Goal: Task Accomplishment & Management: Manage account settings

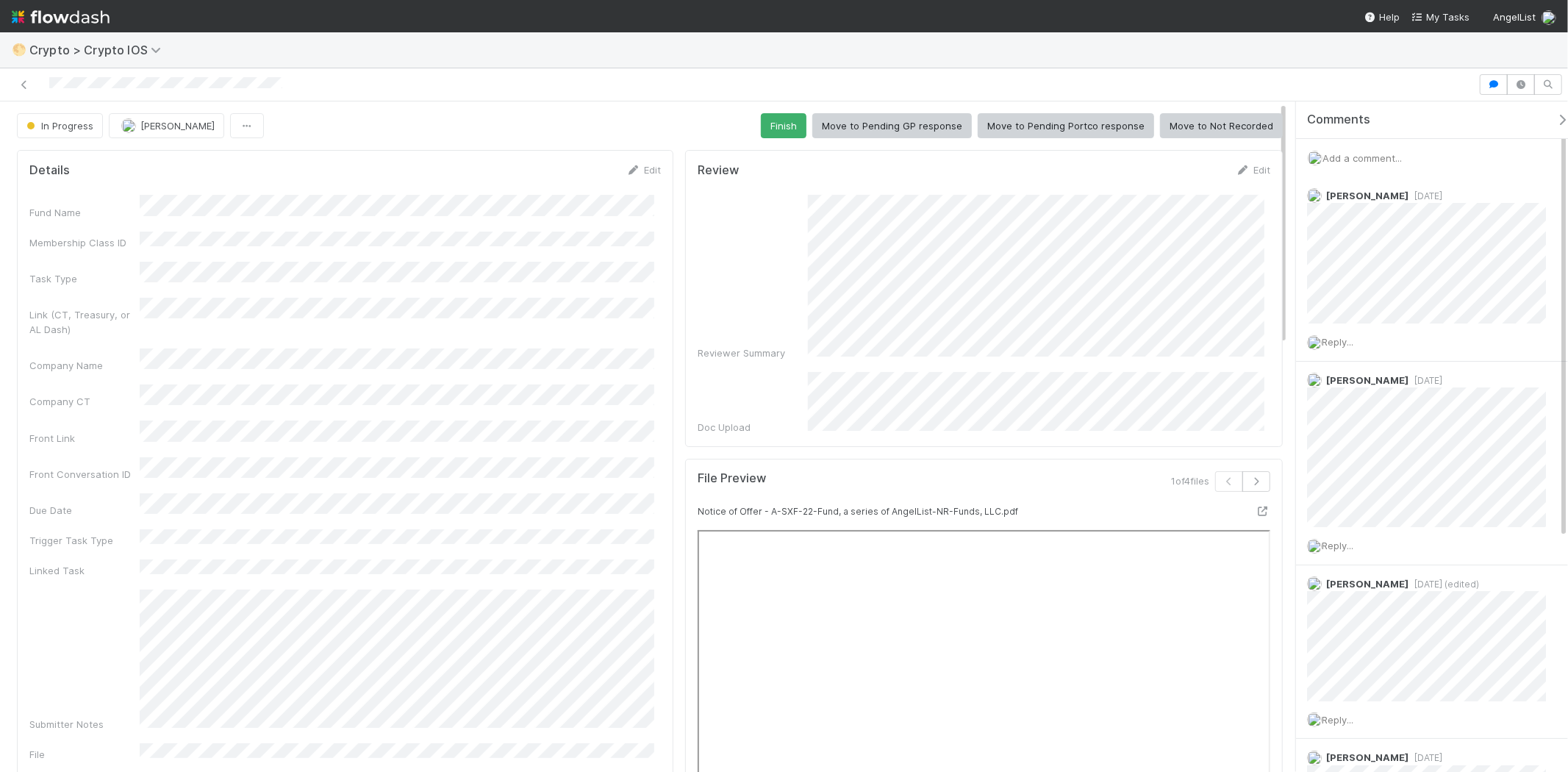
click at [1380, 158] on span "Add a comment..." at bounding box center [1362, 158] width 79 height 12
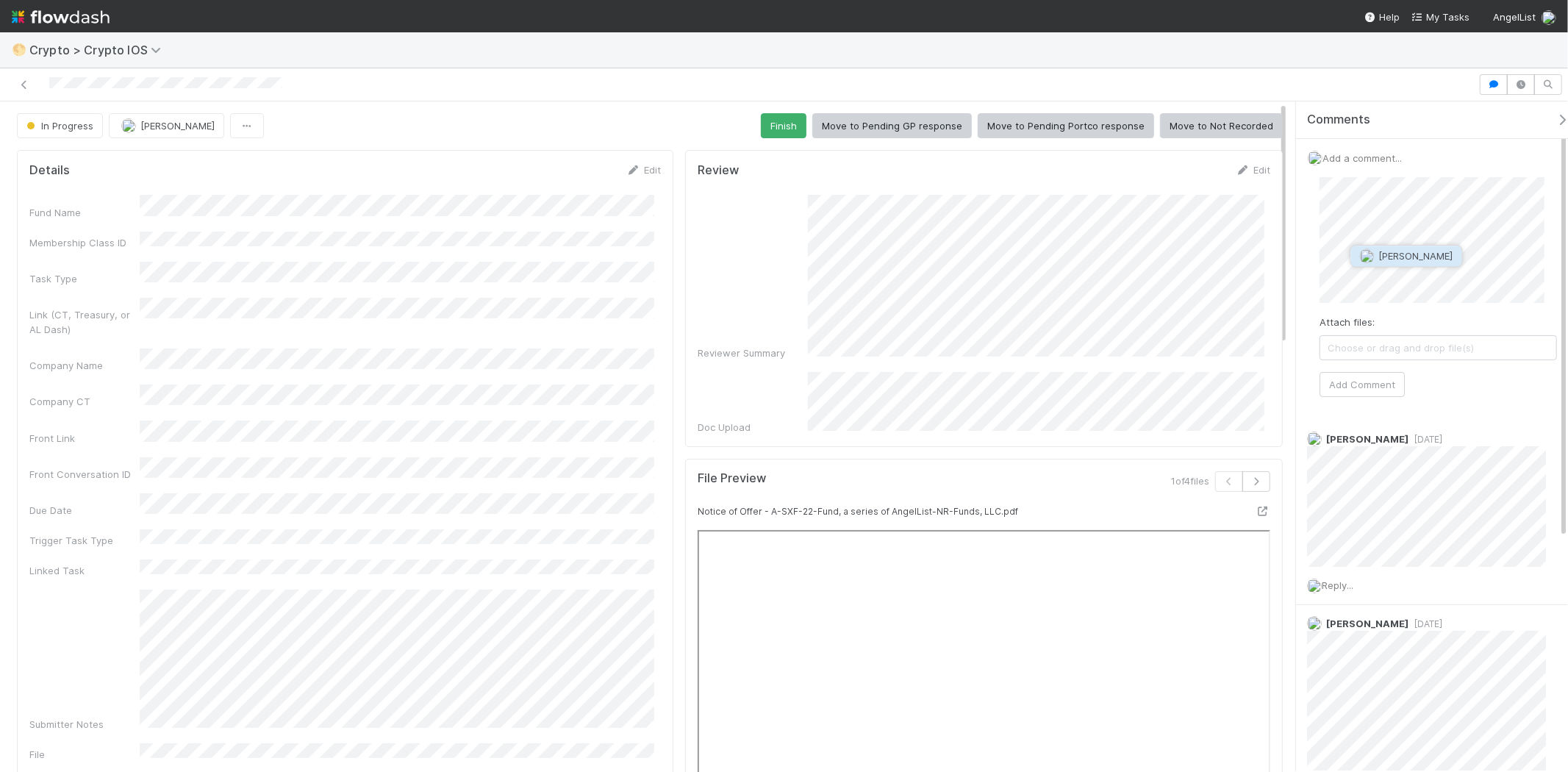
click at [1445, 250] on button "Nathalie Gualito" at bounding box center [1406, 256] width 111 height 20
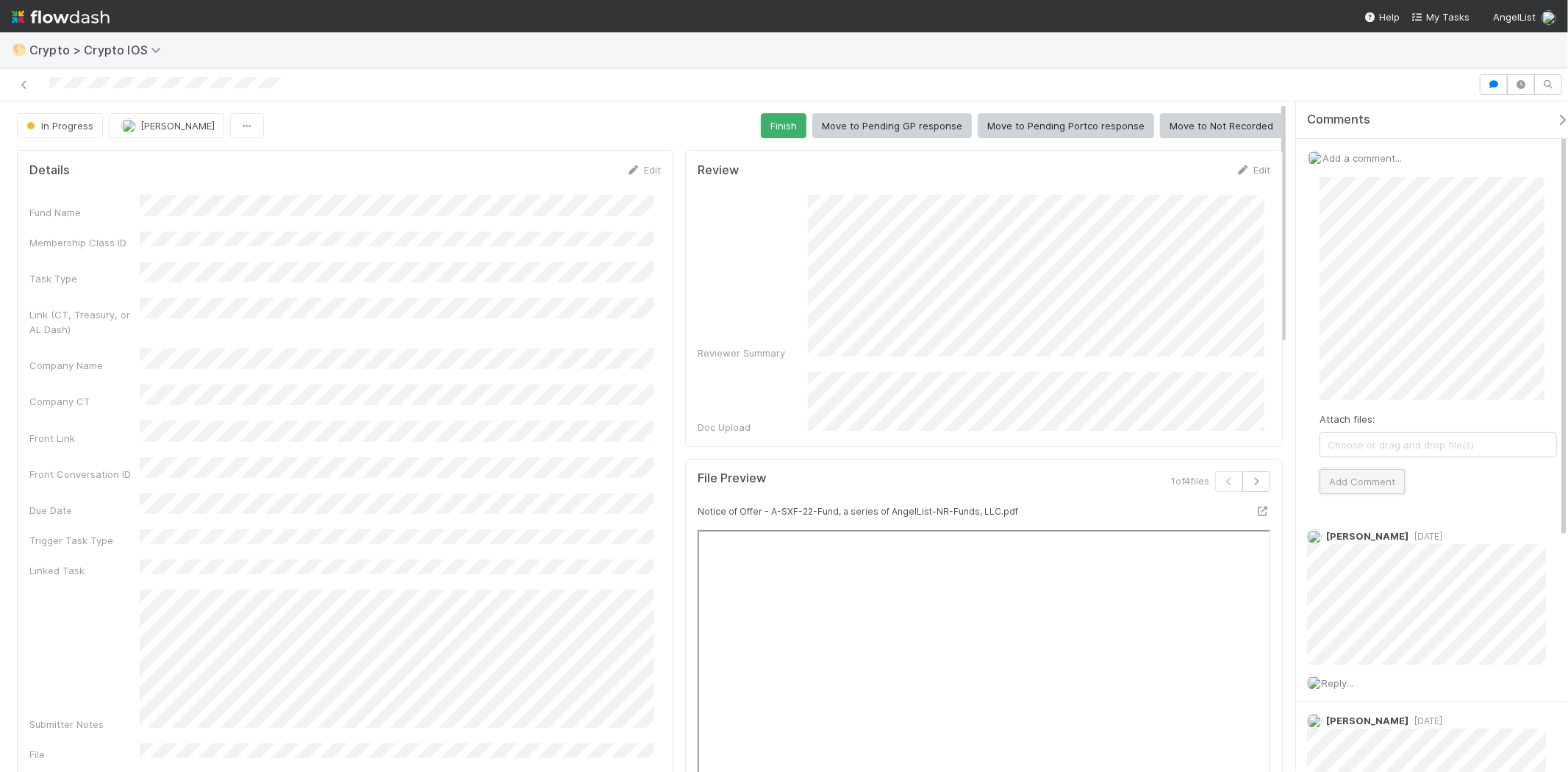
click at [1361, 489] on button "Add Comment" at bounding box center [1361, 481] width 85 height 25
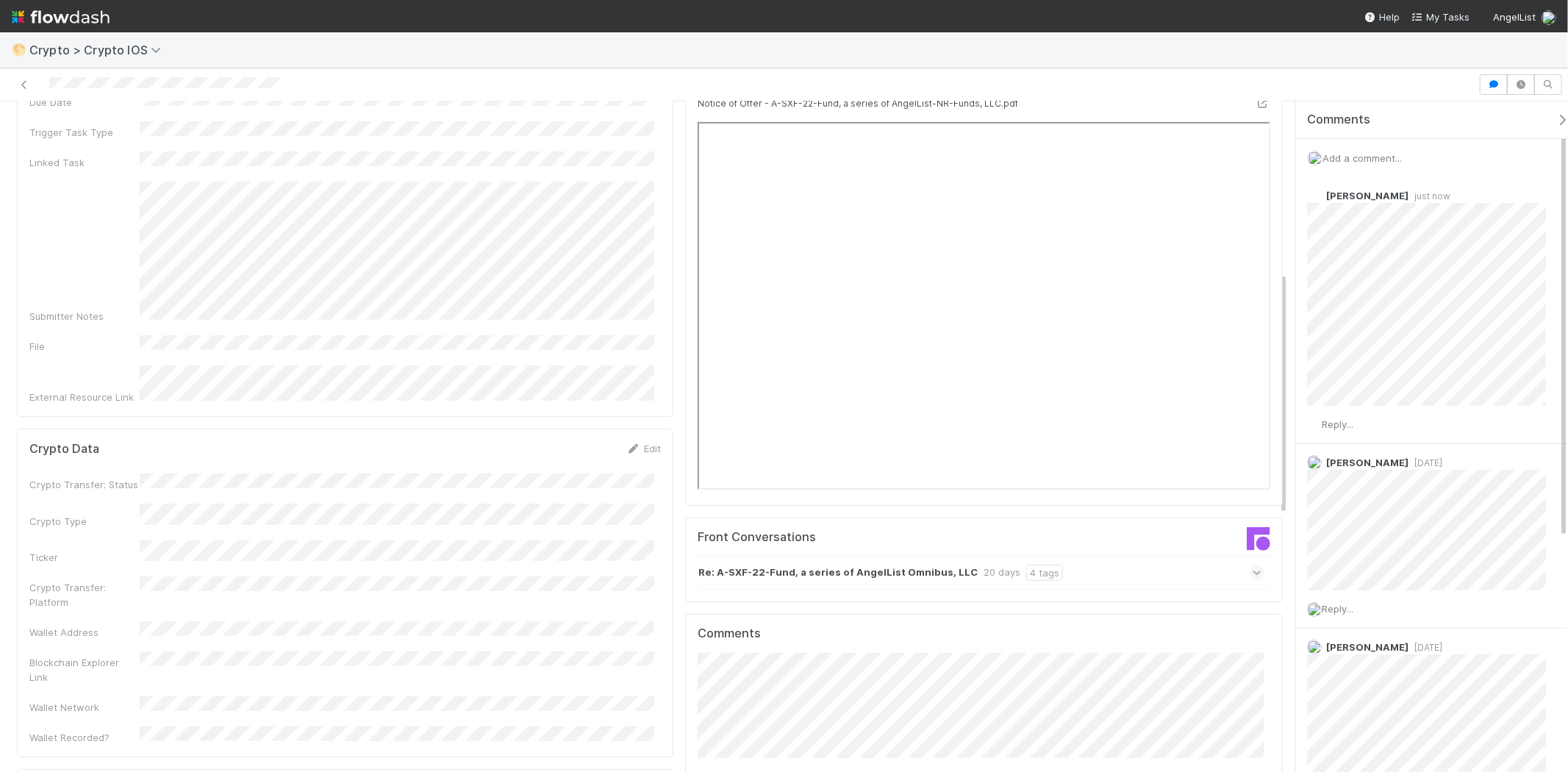
scroll to position [735, 0]
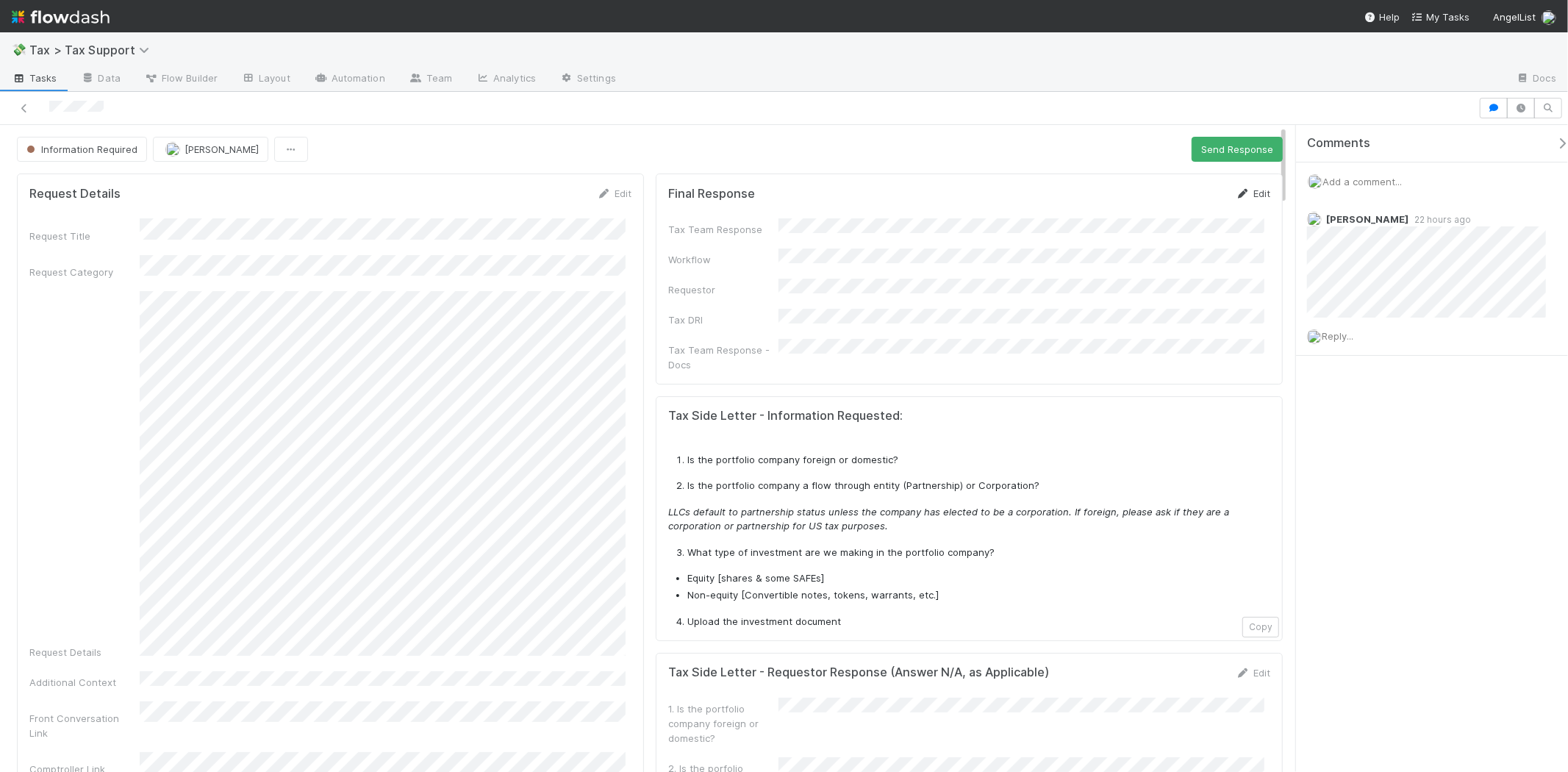
click at [1251, 197] on link "Edit" at bounding box center [1252, 193] width 34 height 12
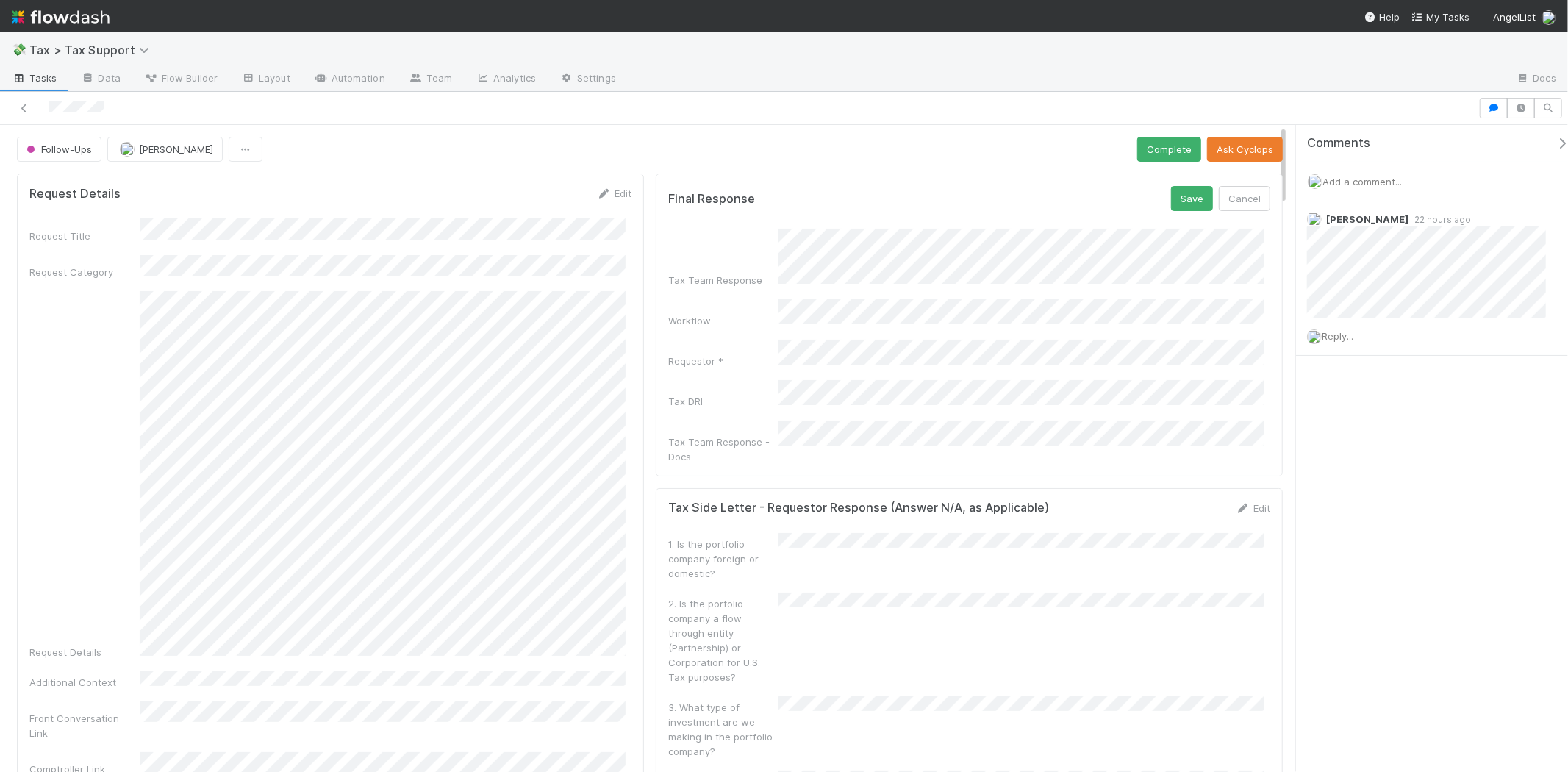
click at [777, 209] on form "Final Response Save Cancel Tax Team Response Workflow Requestor * Tax DRI Tax T…" at bounding box center [969, 324] width 602 height 277
click at [1171, 194] on button "Save" at bounding box center [1191, 198] width 42 height 25
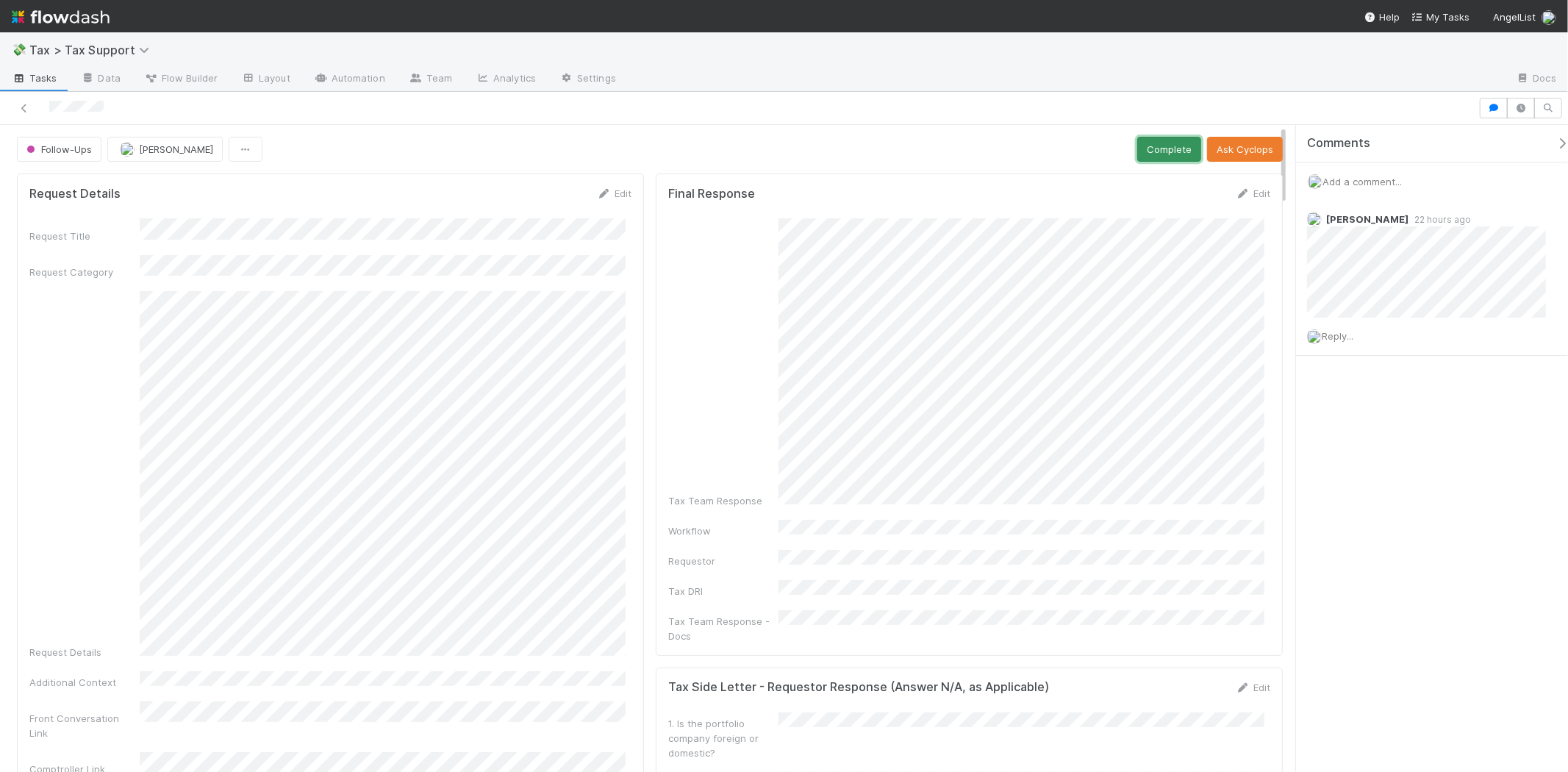
click at [1162, 145] on button "Complete" at bounding box center [1168, 149] width 64 height 25
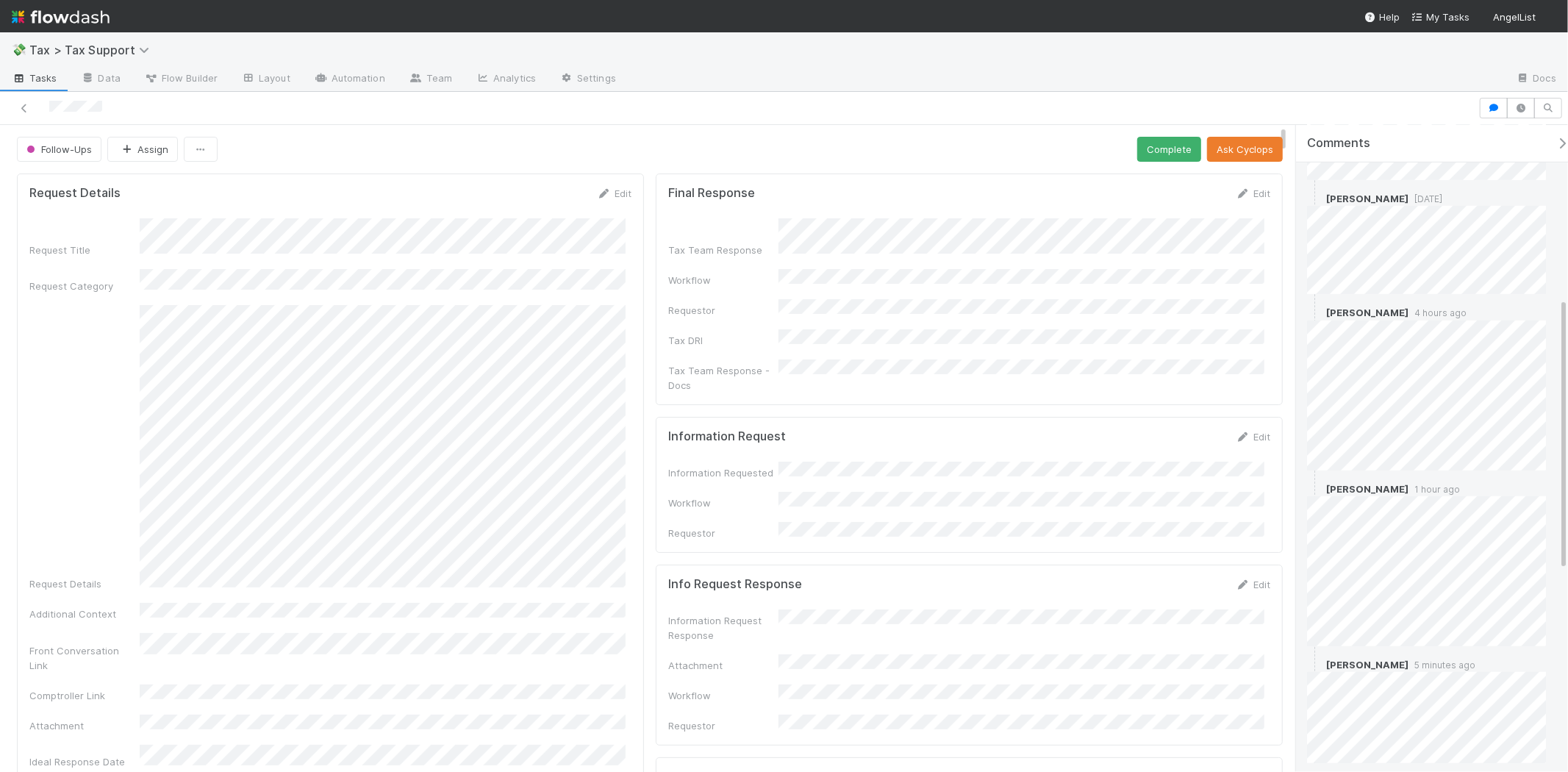
scroll to position [887, 0]
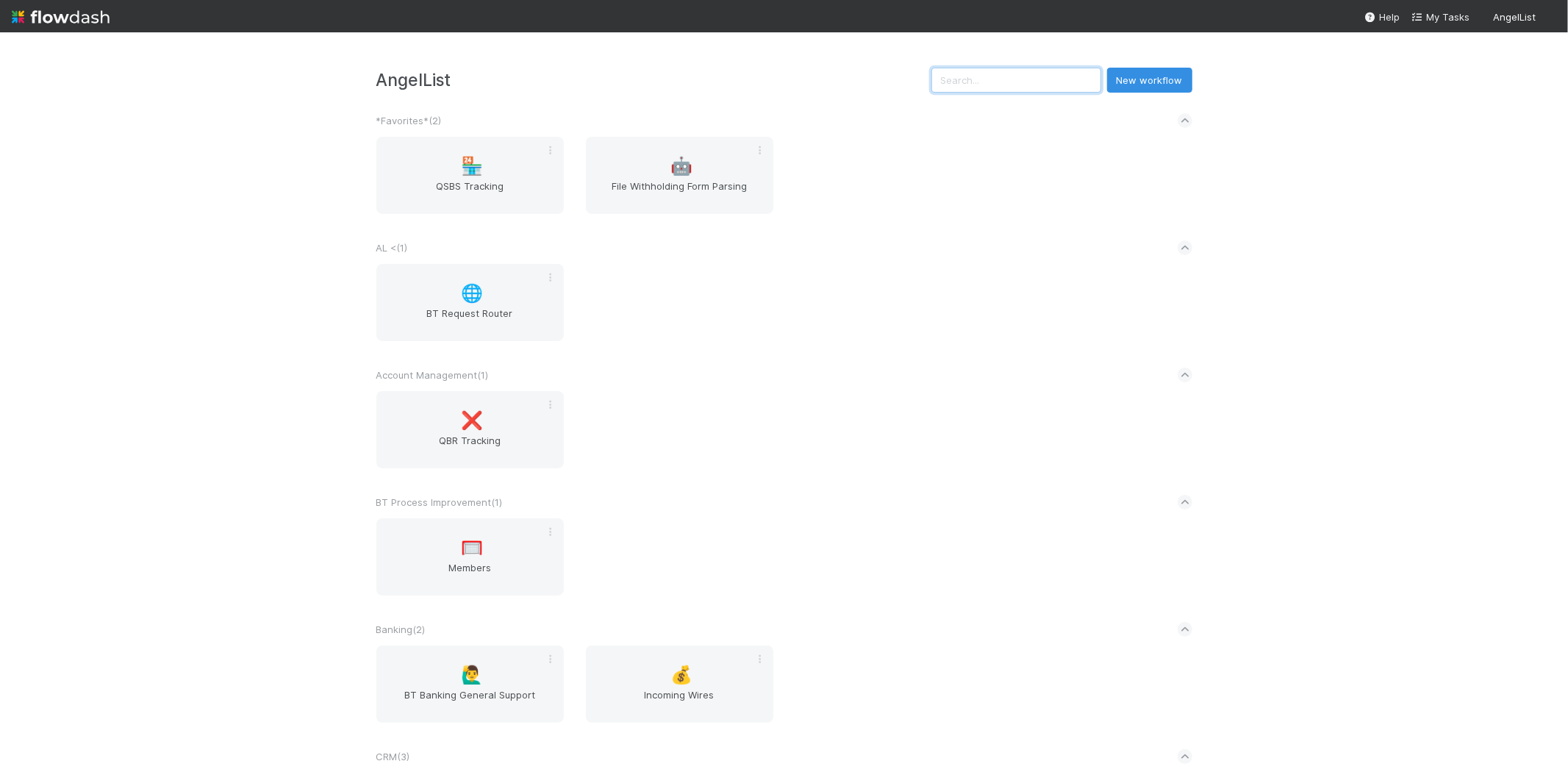
click at [951, 78] on input "text" at bounding box center [1016, 79] width 170 height 25
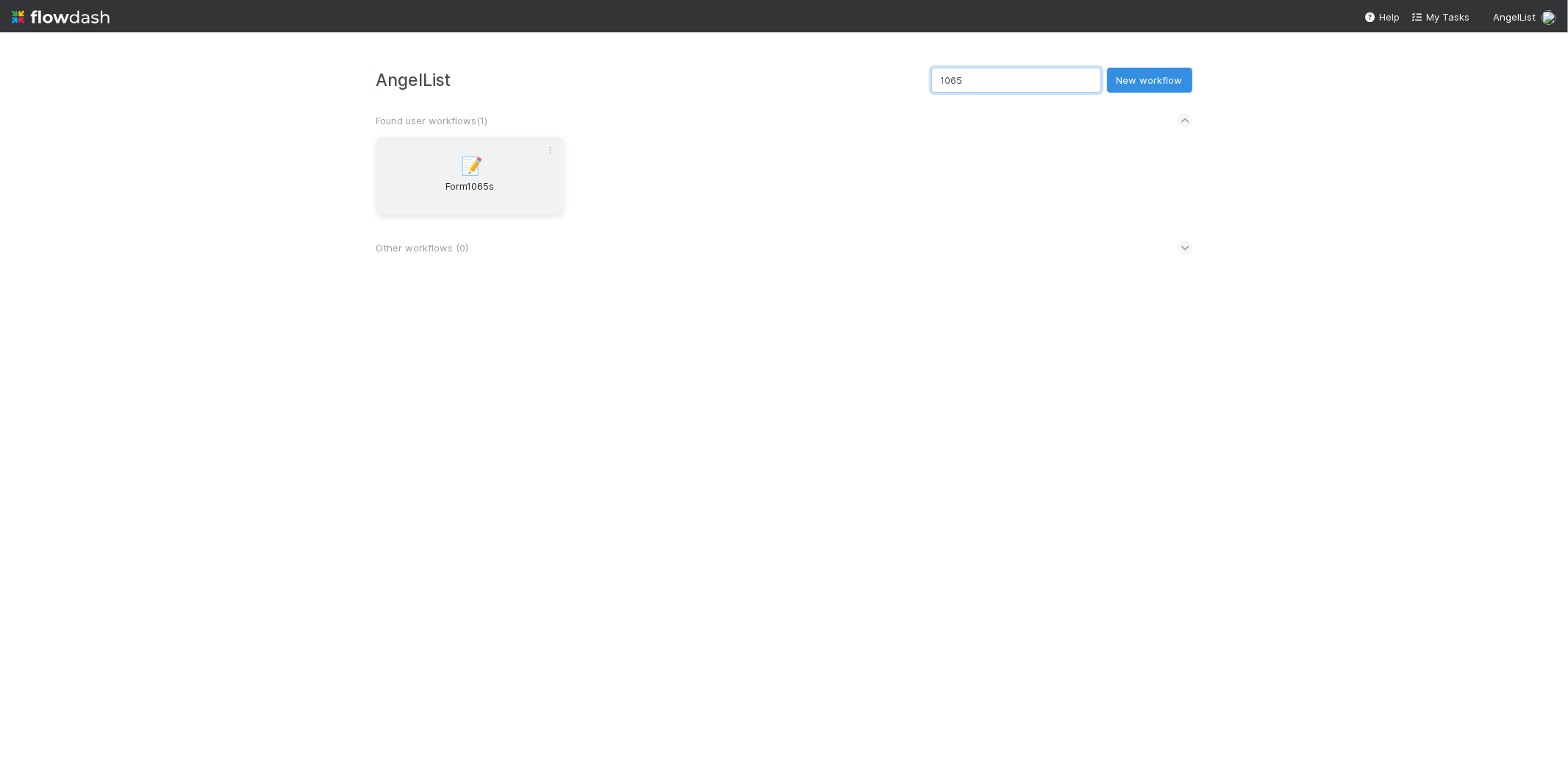
type input "1065"
click at [457, 137] on div "📝 Form1065s" at bounding box center [470, 175] width 187 height 78
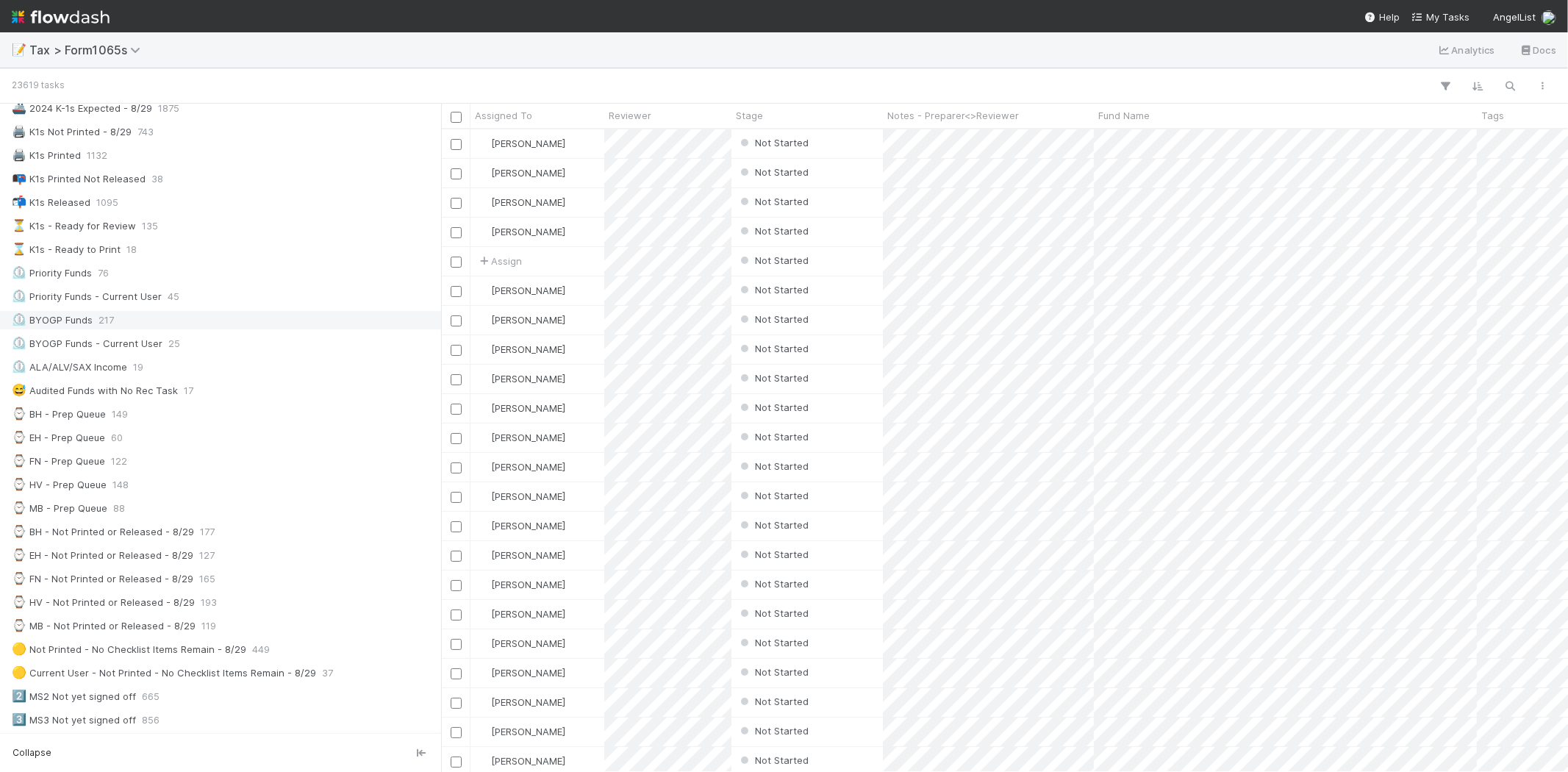
scroll to position [245, 0]
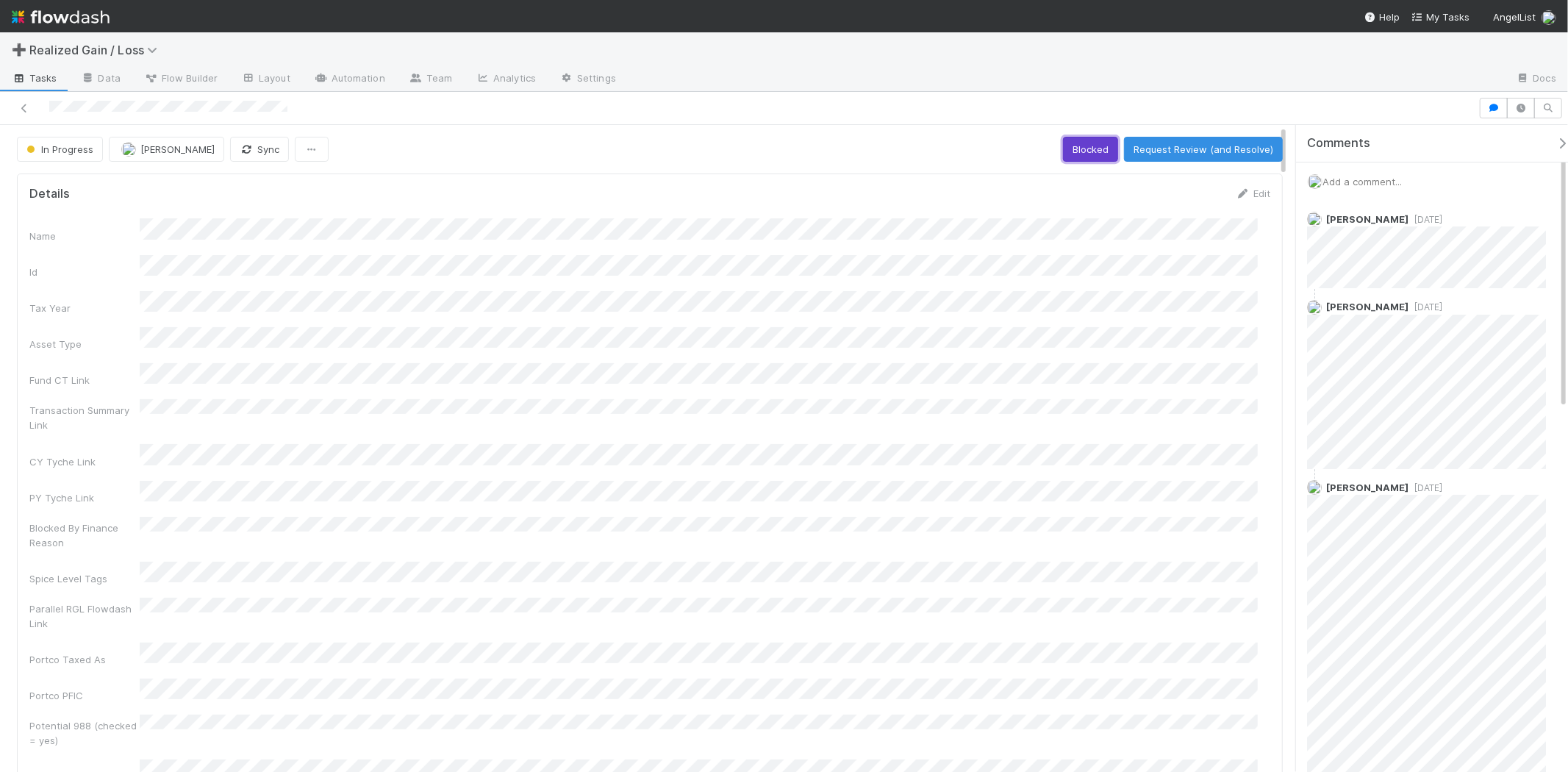
click at [1101, 150] on button "Blocked" at bounding box center [1090, 149] width 55 height 25
click at [1370, 185] on span "Add a comment..." at bounding box center [1362, 181] width 79 height 12
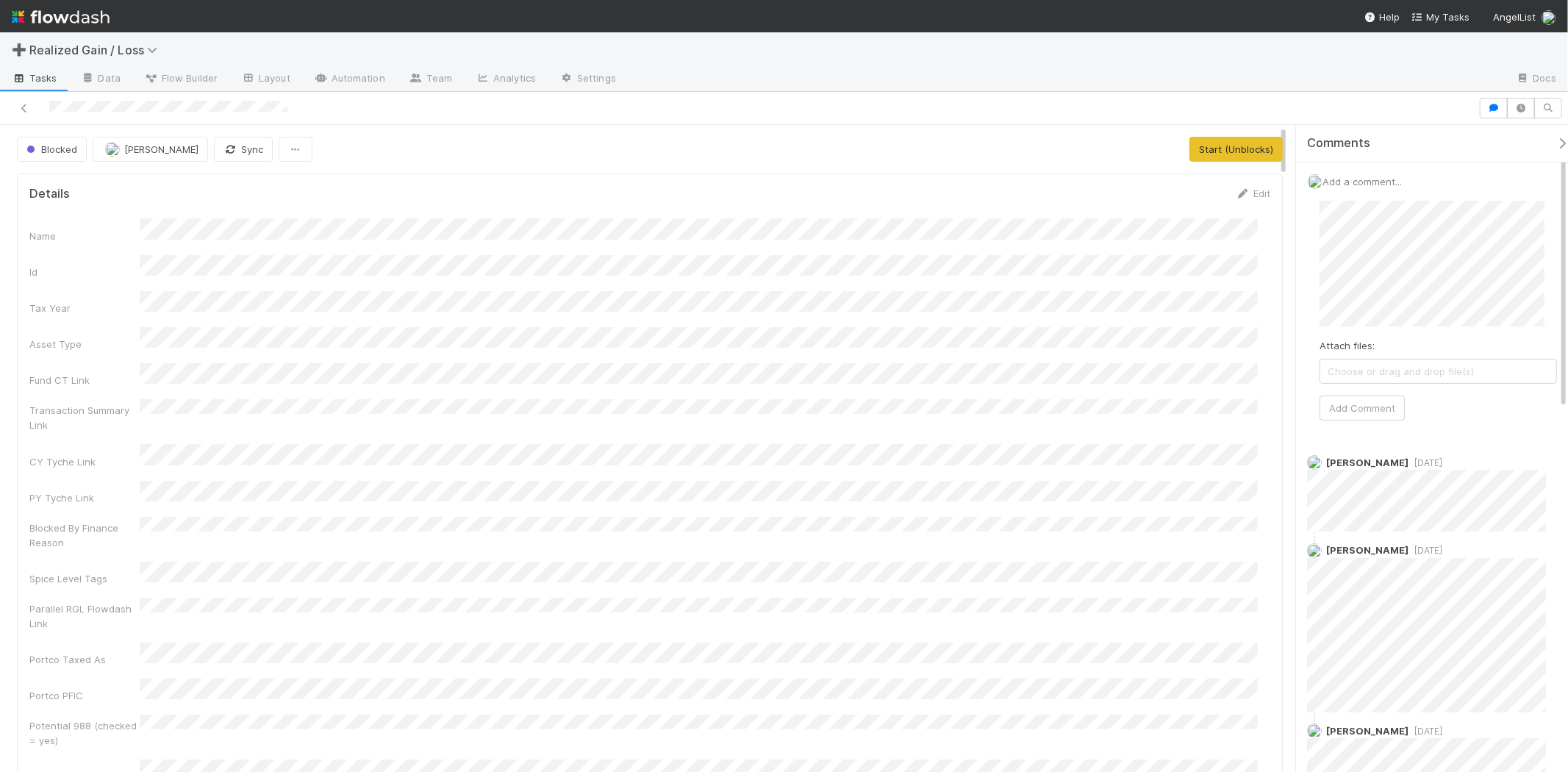
click at [1369, 384] on div "Attach files: Choose or drag and drop file(s) Add Comment" at bounding box center [1437, 310] width 237 height 220
click at [1372, 417] on button "Add Comment" at bounding box center [1361, 407] width 85 height 25
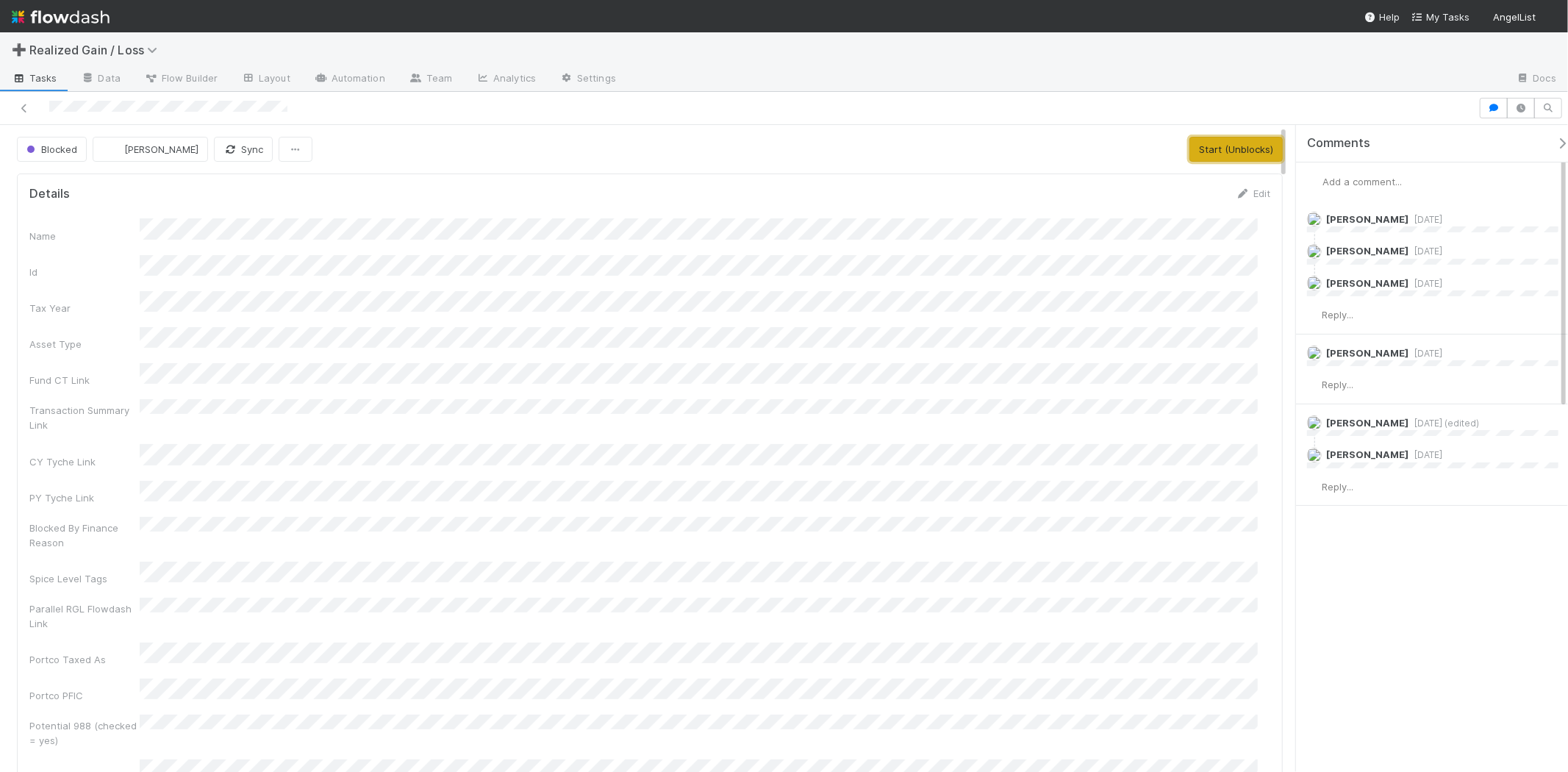
click at [1239, 149] on button "Start (Unblocks)" at bounding box center [1235, 149] width 93 height 25
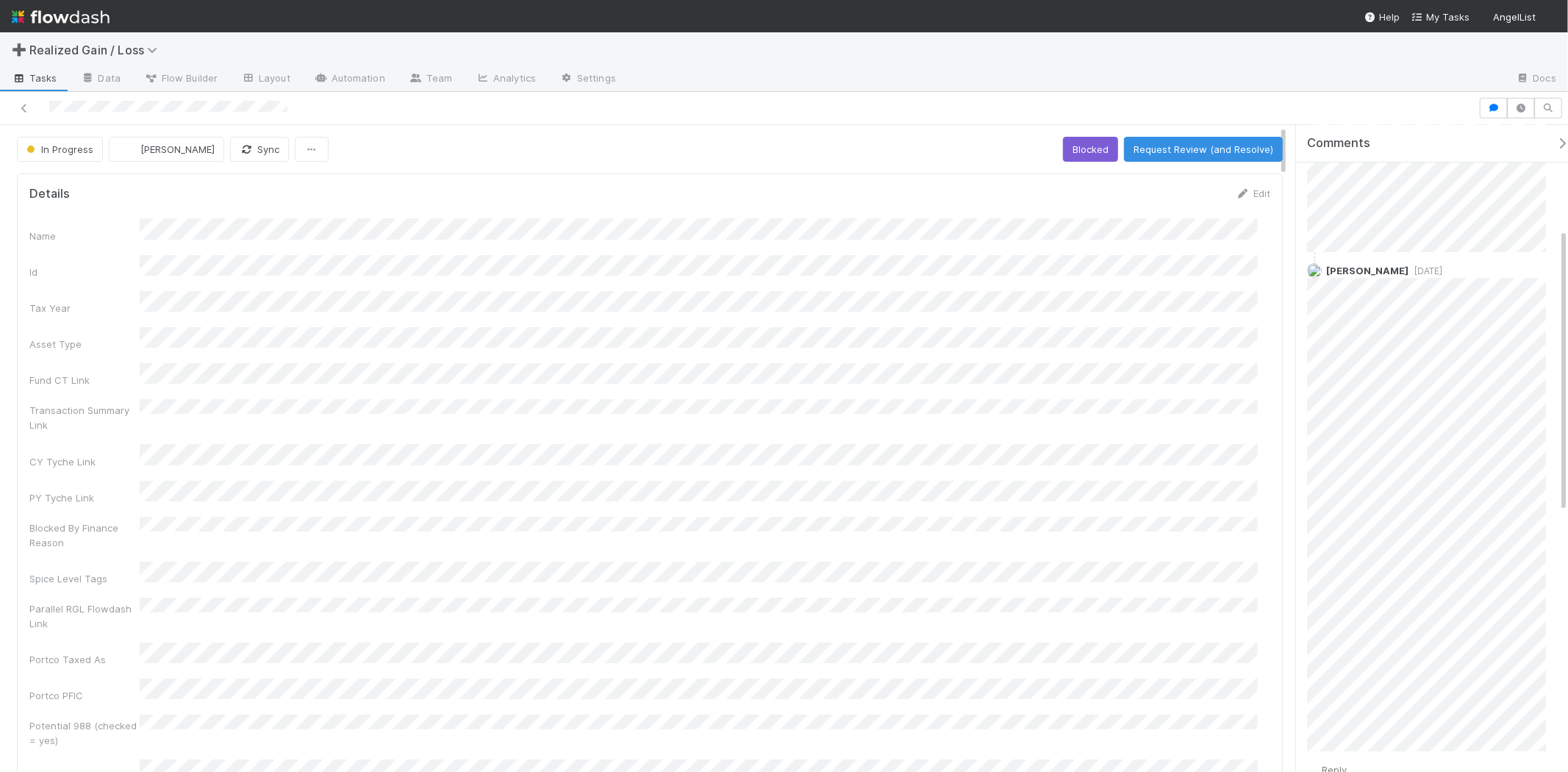
scroll to position [245, 0]
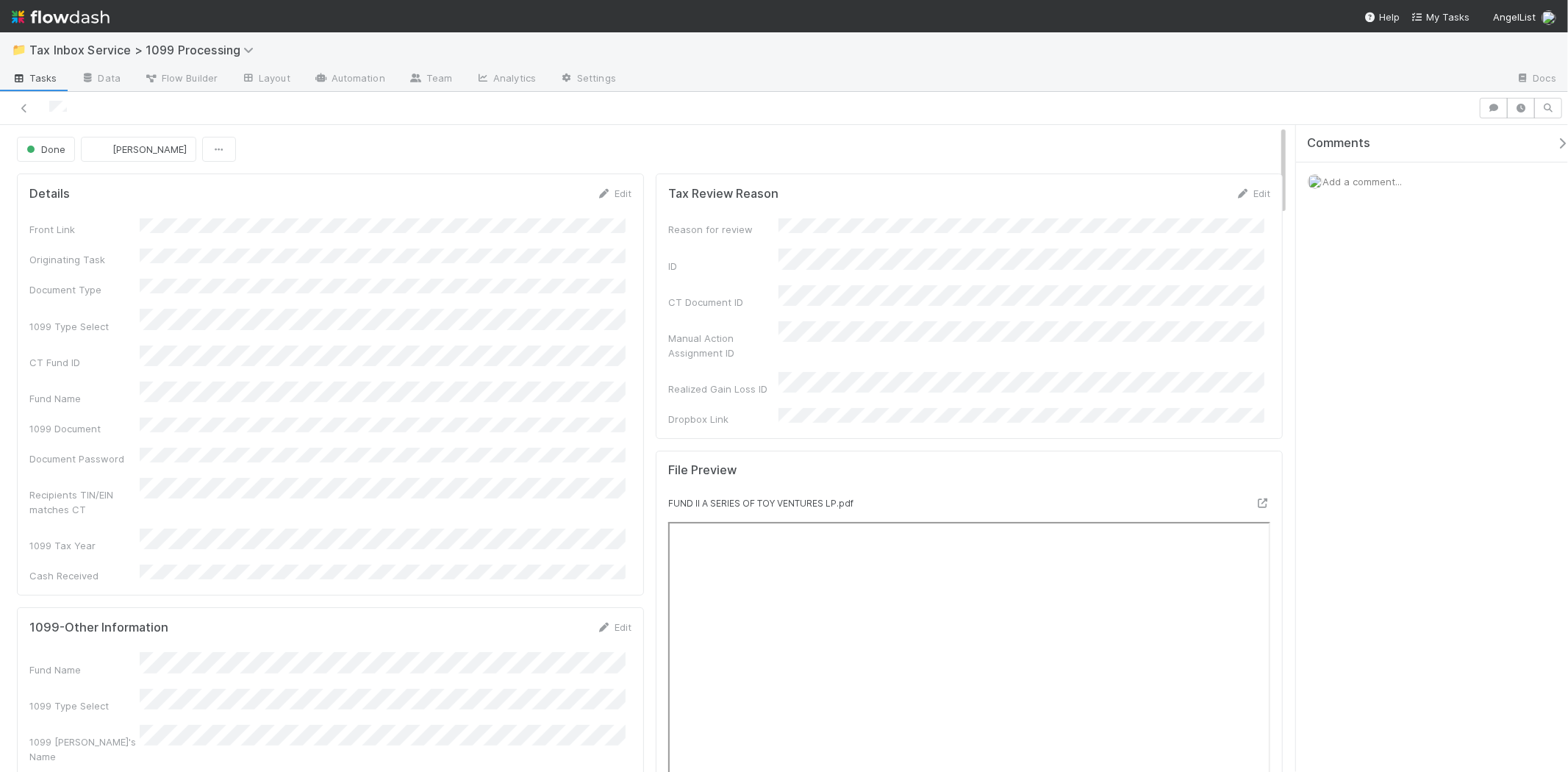
click at [341, 415] on div "Front Link Originating Task Document Type 1099 Type Select CT Fund ID Fund Name…" at bounding box center [330, 401] width 602 height 365
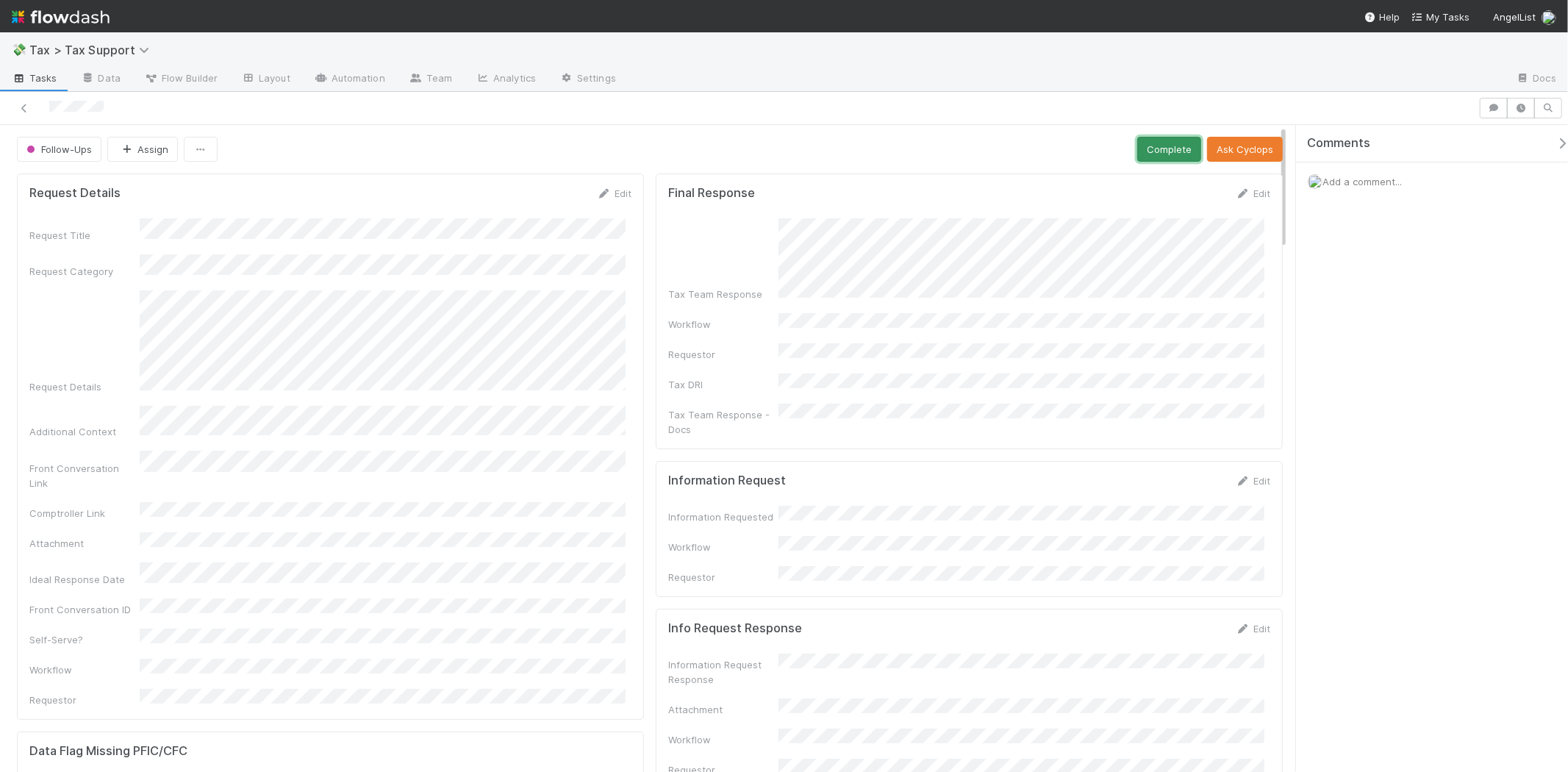
drag, startPoint x: 1167, startPoint y: 151, endPoint x: 1178, endPoint y: 152, distance: 11.0
click at [1167, 151] on button "Complete" at bounding box center [1168, 149] width 64 height 25
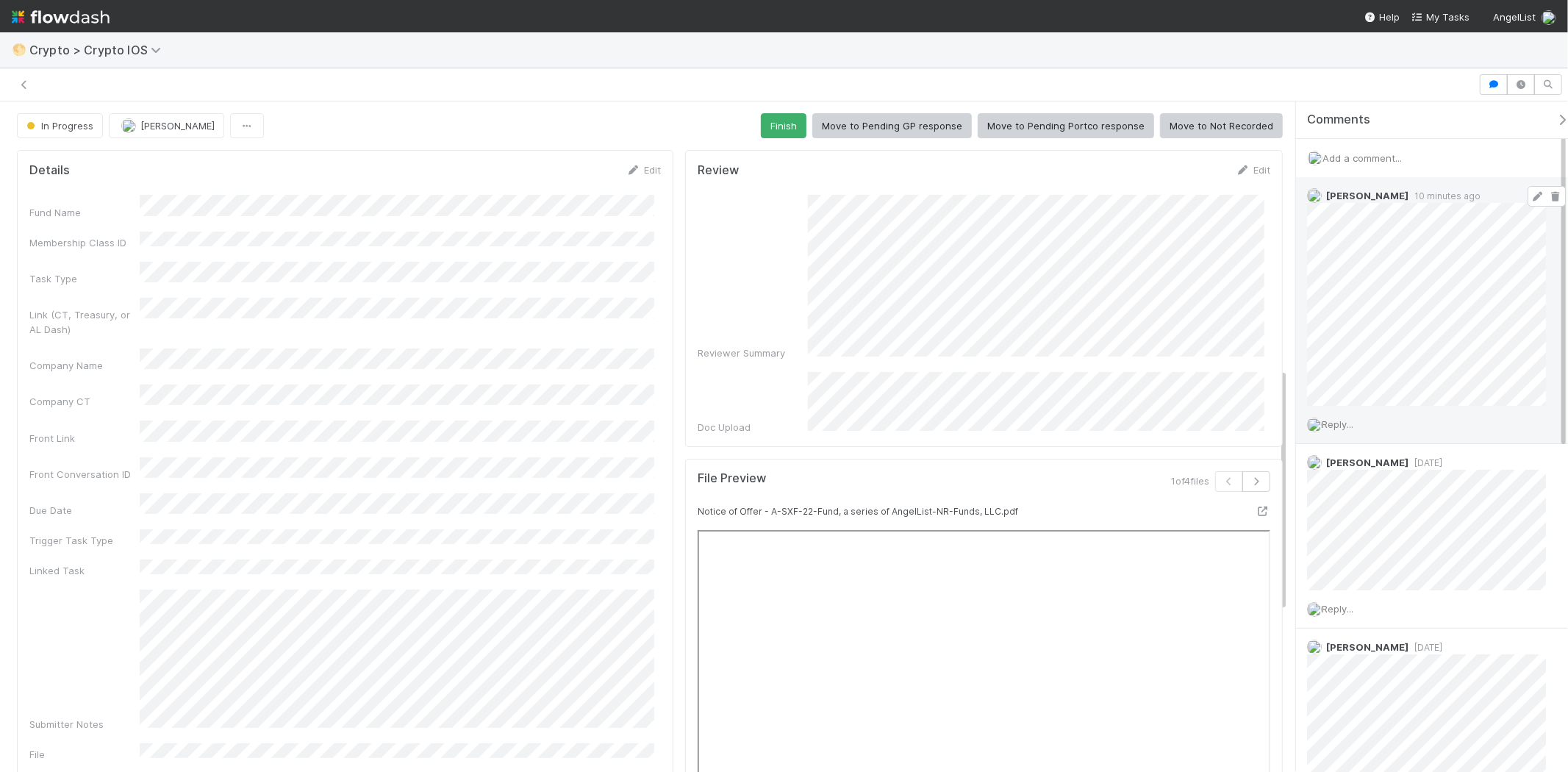
scroll to position [735, 0]
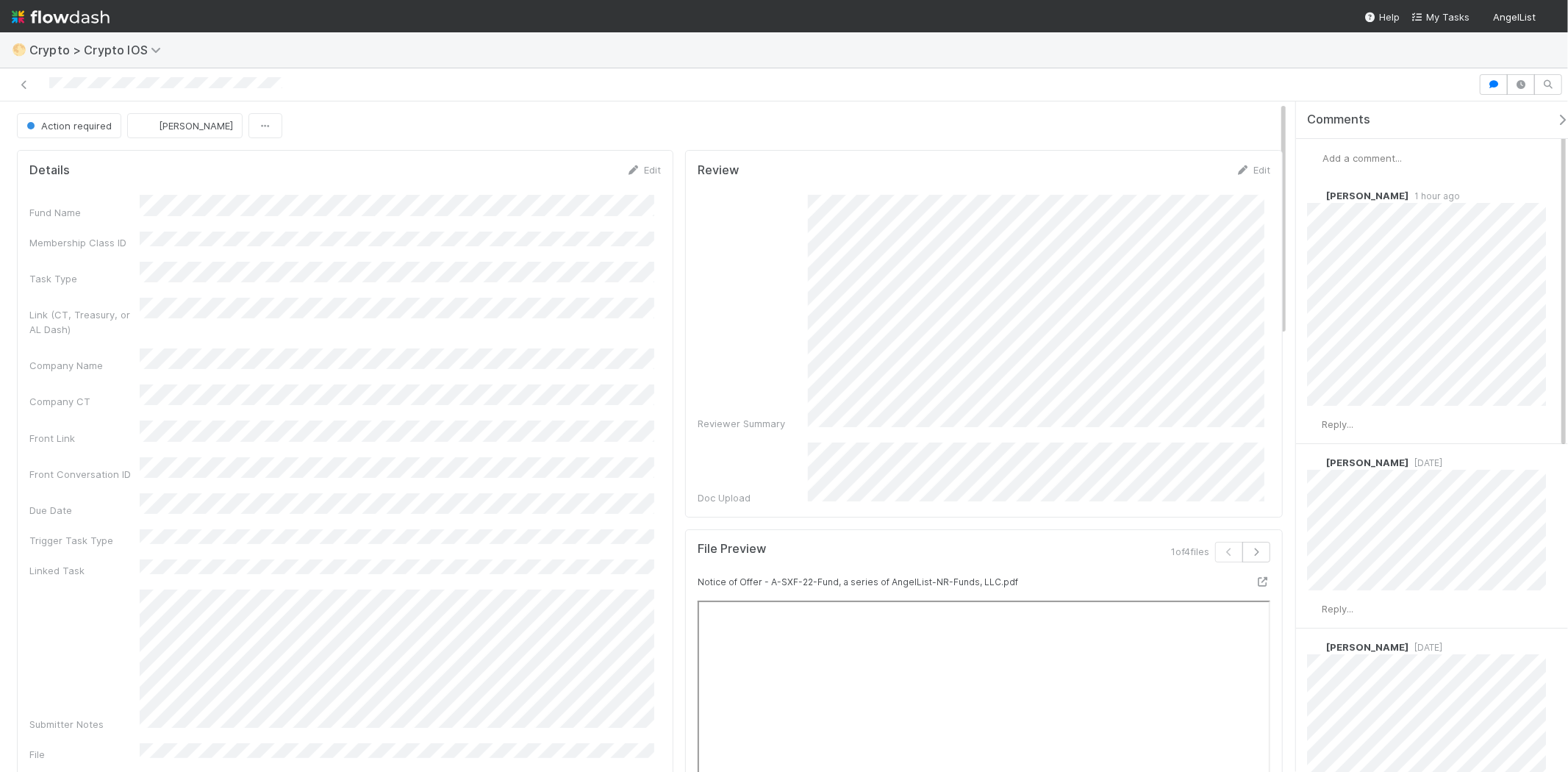
click at [784, 159] on span "Add a comment..." at bounding box center [1362, 158] width 79 height 12
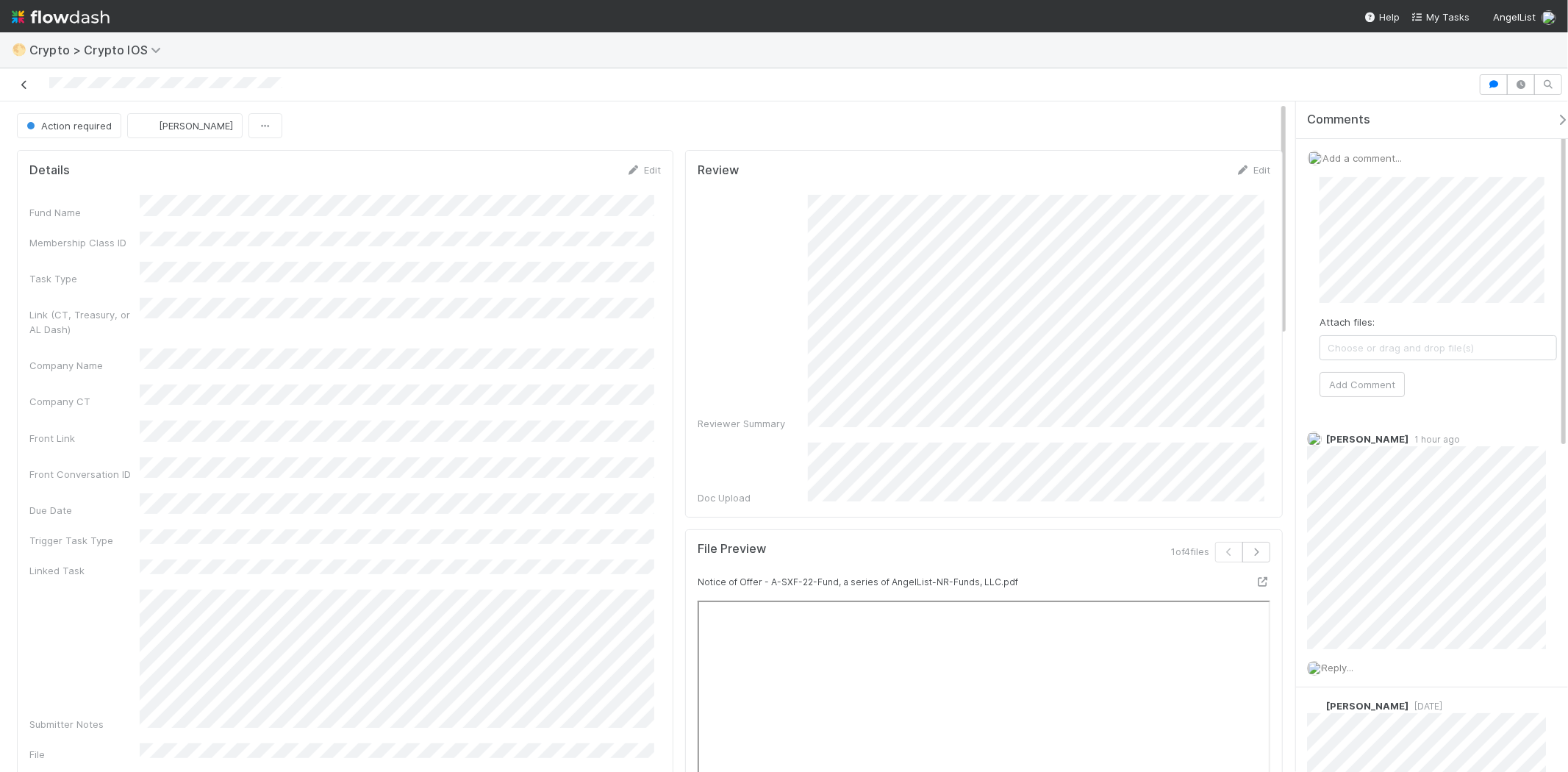
click at [23, 84] on icon at bounding box center [24, 85] width 15 height 9
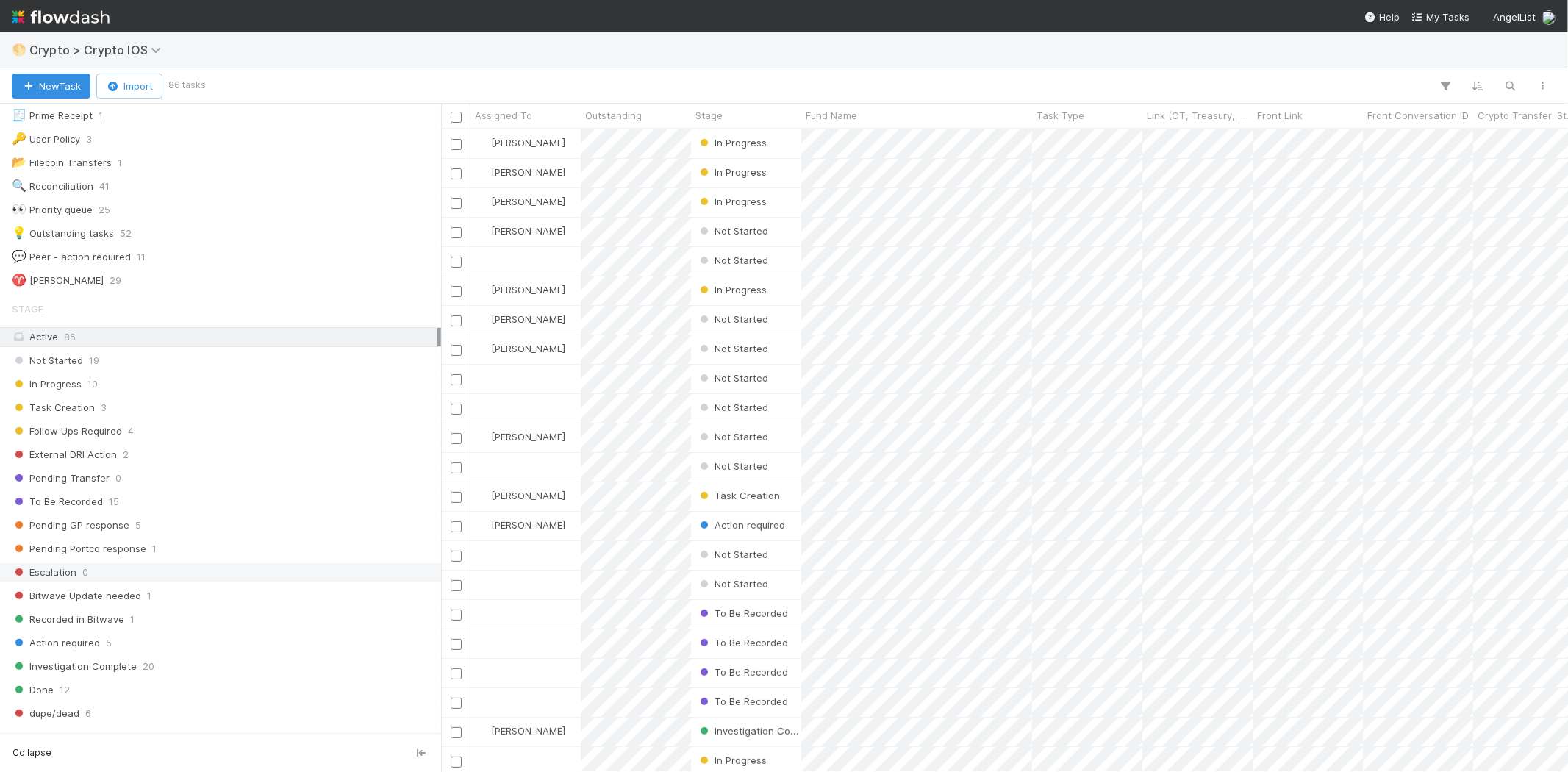
scroll to position [245, 0]
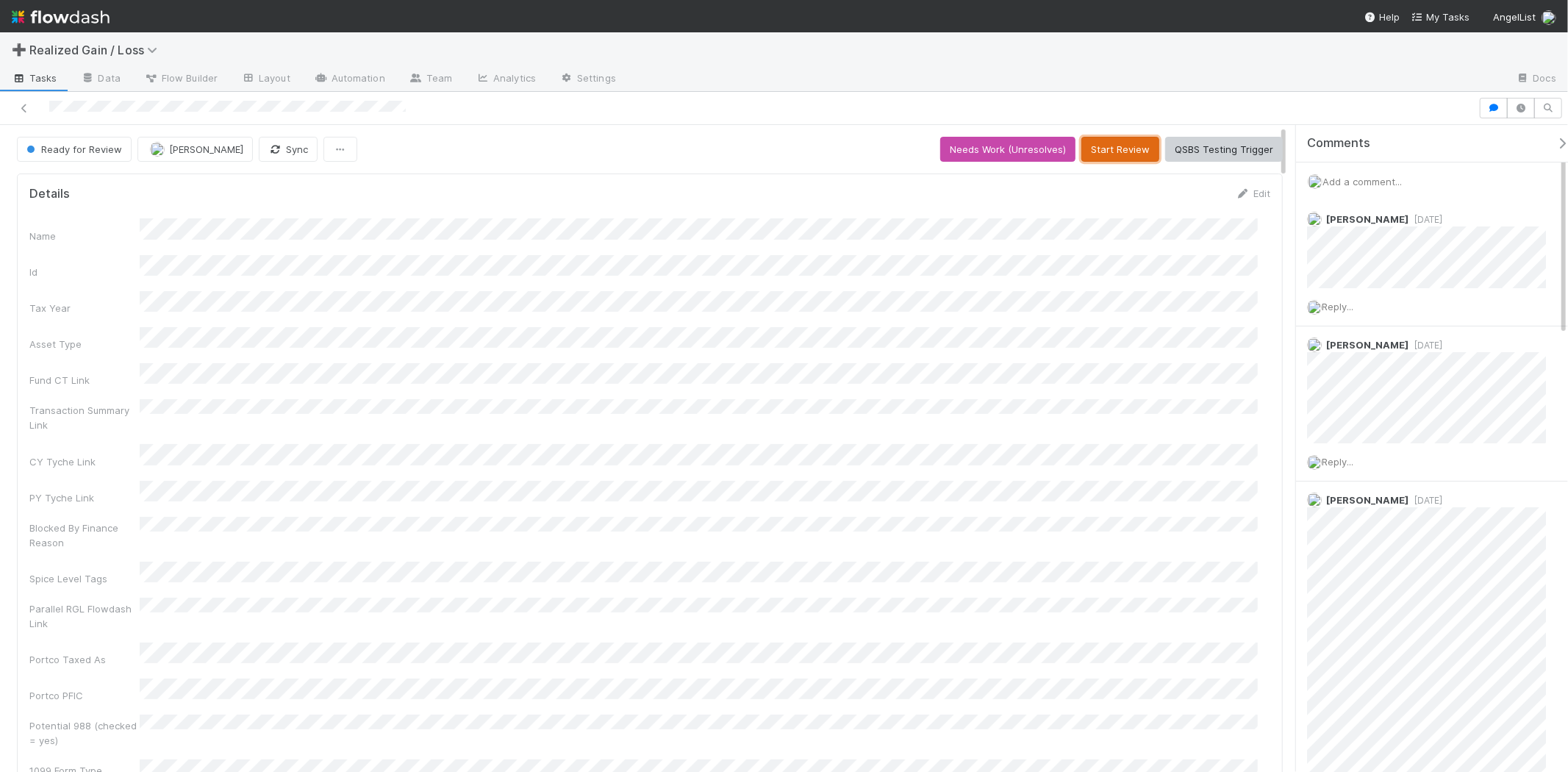
click at [1128, 145] on button "Start Review" at bounding box center [1119, 149] width 78 height 25
click at [1421, 187] on div "Add a comment..." at bounding box center [1438, 181] width 284 height 38
click at [1383, 180] on span "Add a comment..." at bounding box center [1362, 181] width 79 height 12
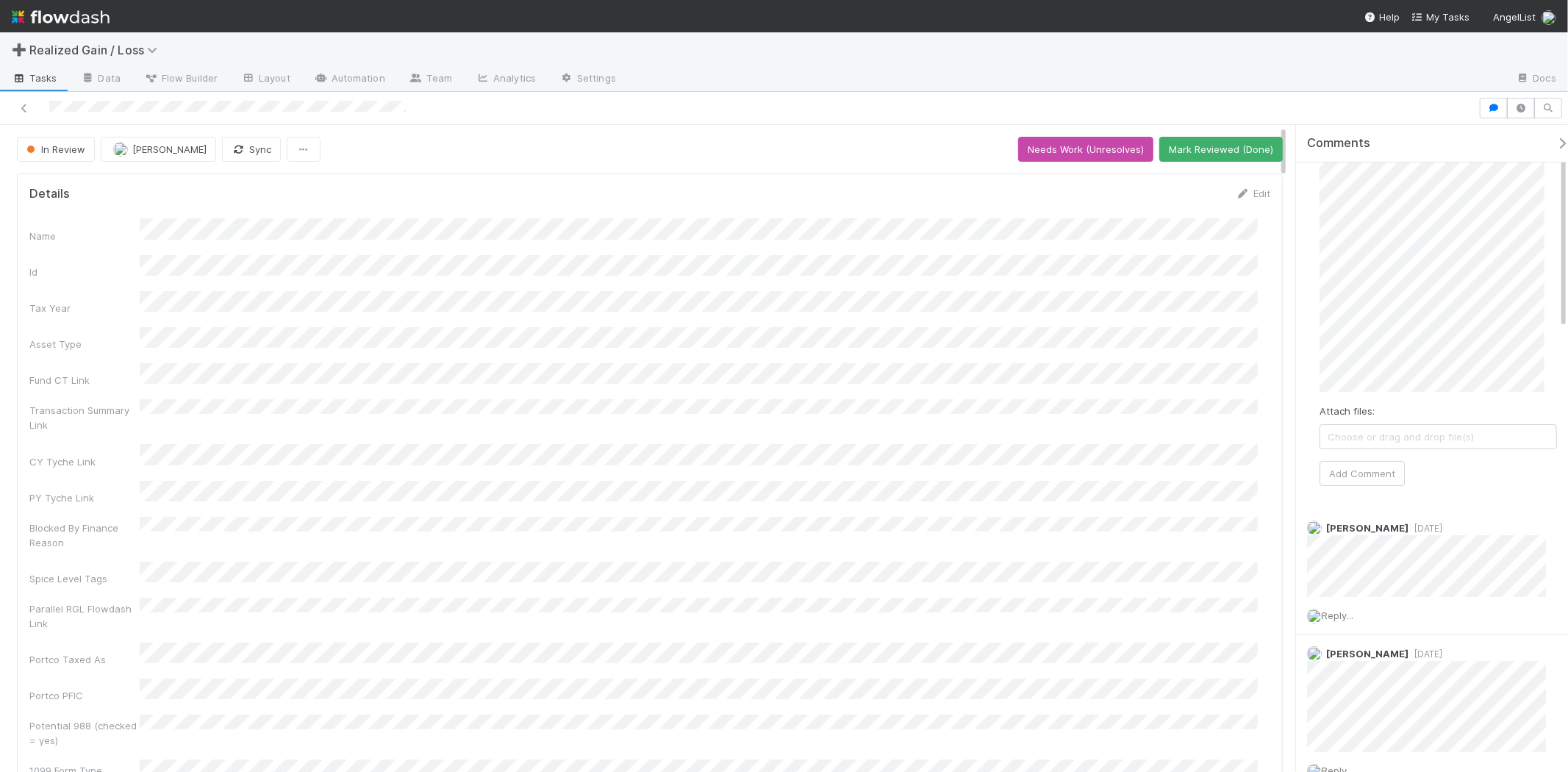
scroll to position [163, 0]
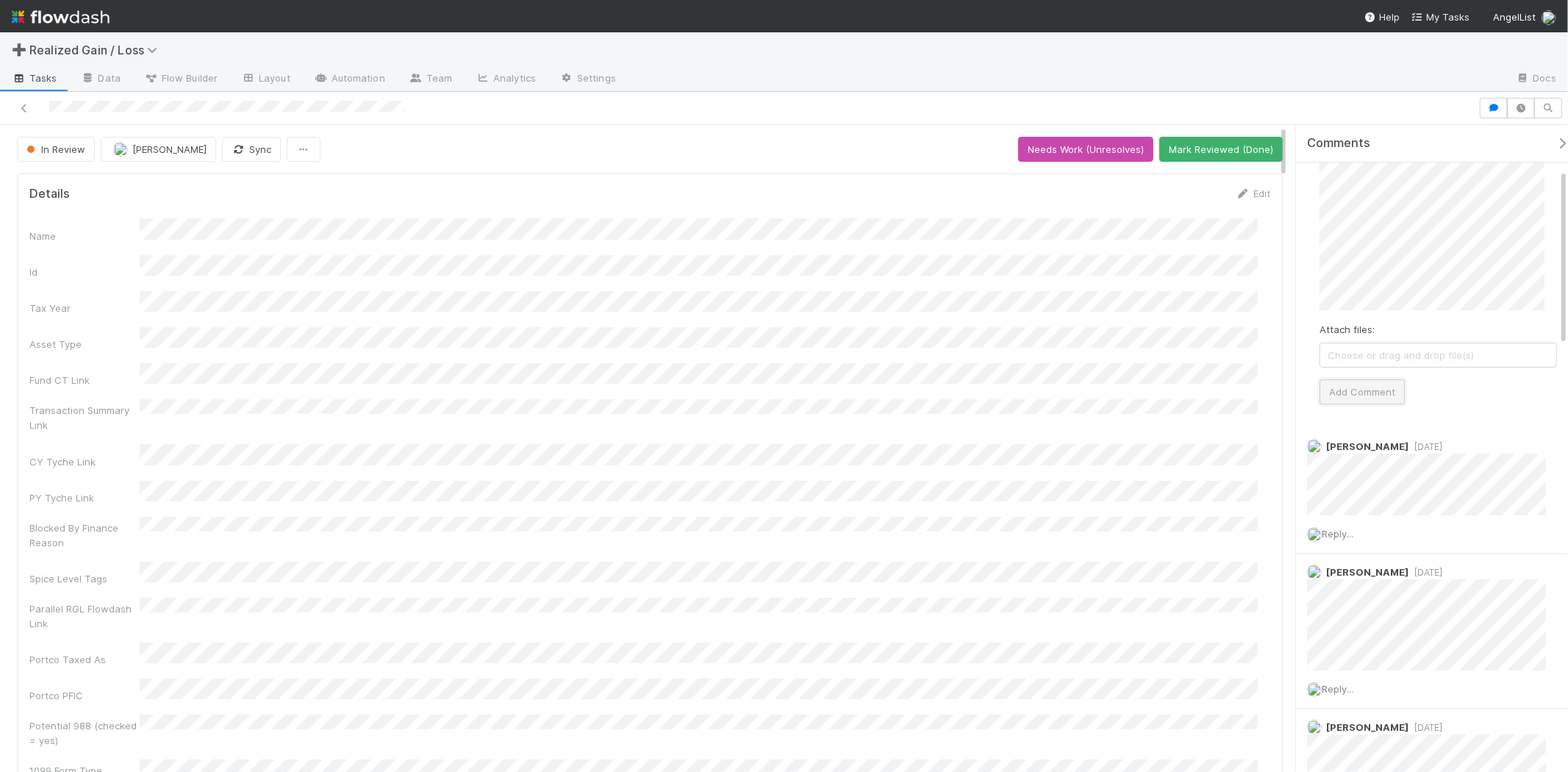
click at [1382, 397] on button "Add Comment" at bounding box center [1361, 392] width 85 height 25
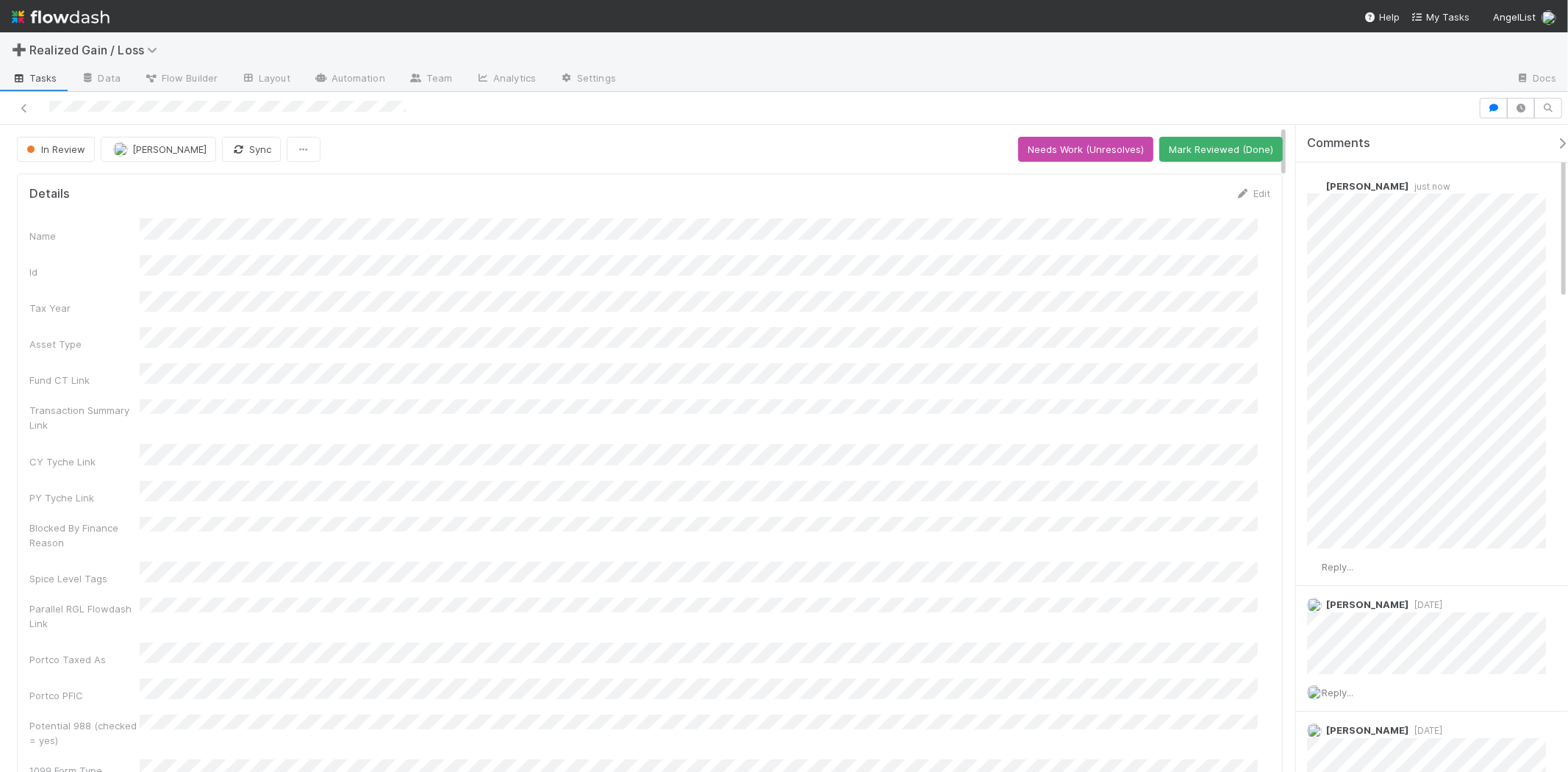
scroll to position [0, 0]
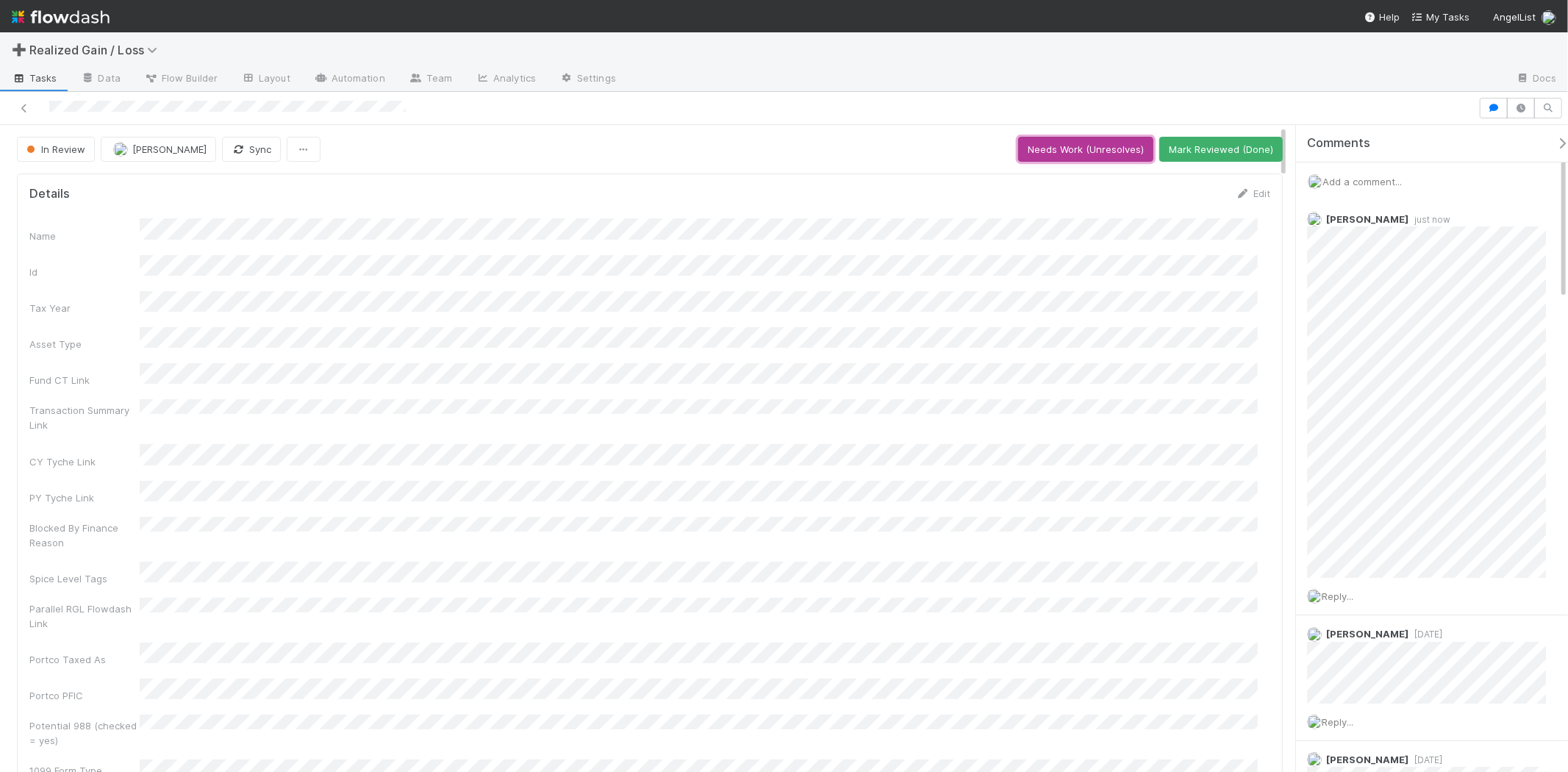
click at [1023, 148] on button "Needs Work (Unresolves)" at bounding box center [1085, 149] width 136 height 25
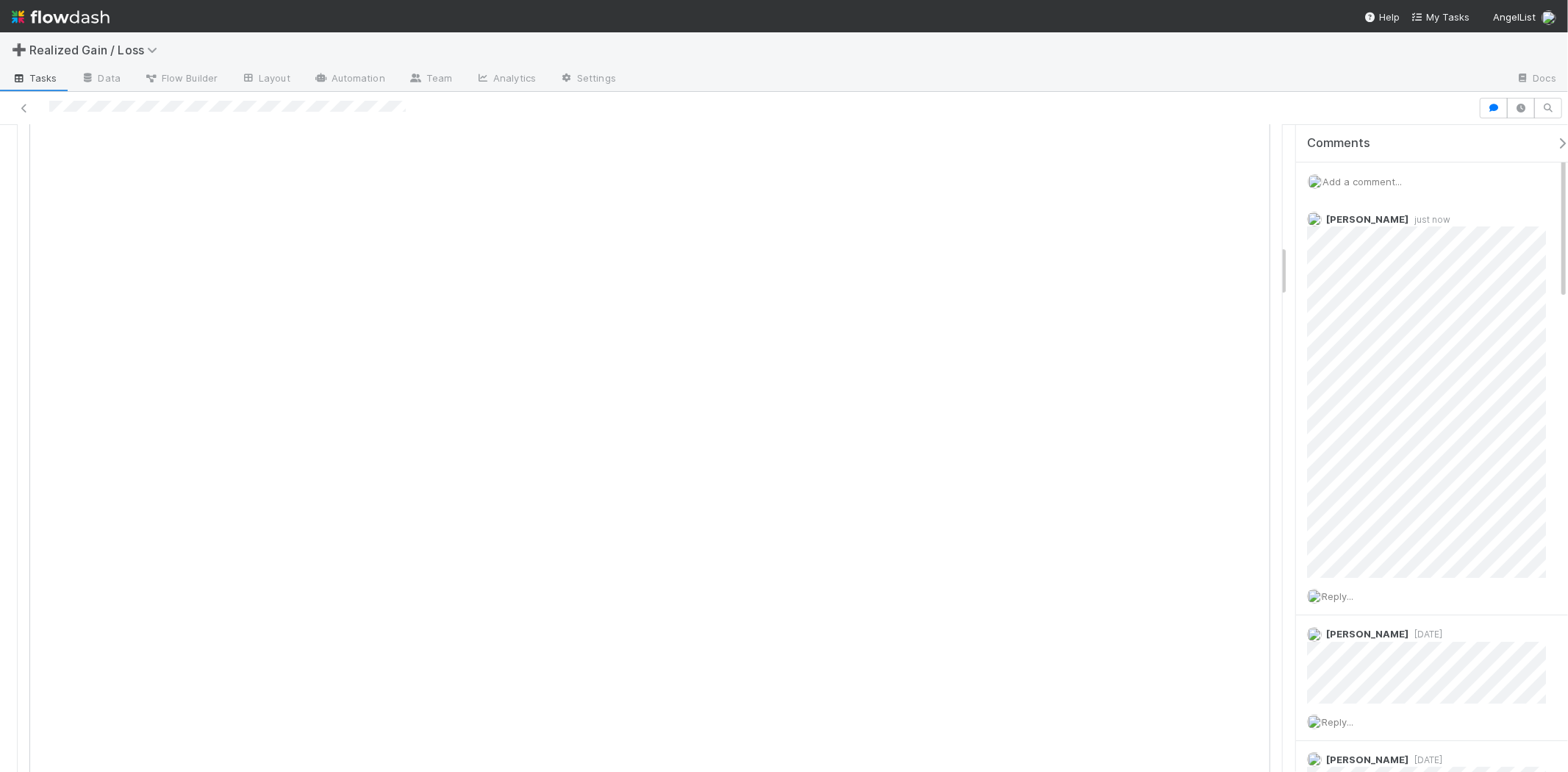
scroll to position [1471, 0]
click at [1530, 218] on icon at bounding box center [1538, 220] width 15 height 9
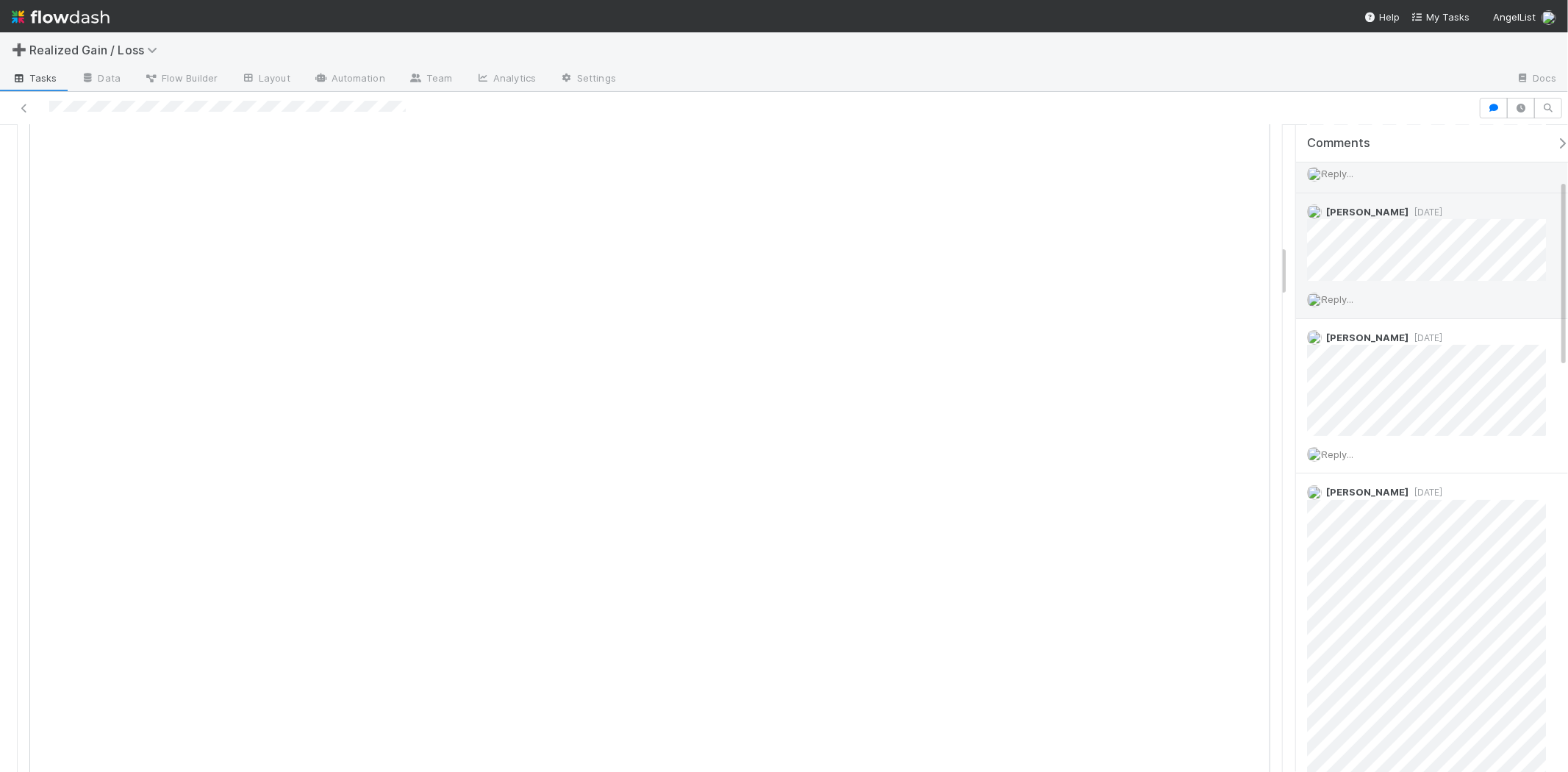
scroll to position [0, 0]
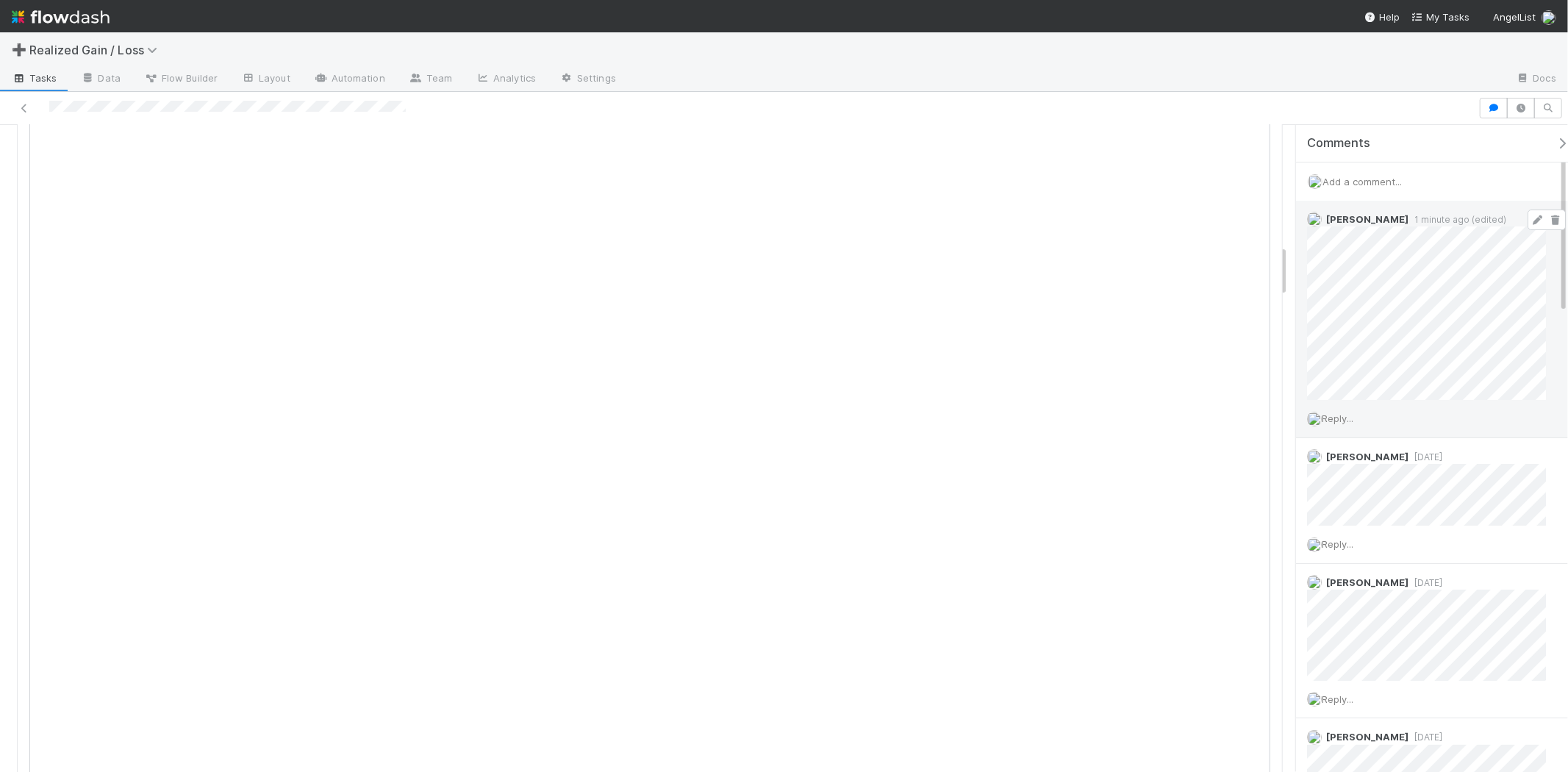
click at [1382, 182] on span "Add a comment..." at bounding box center [1362, 181] width 79 height 12
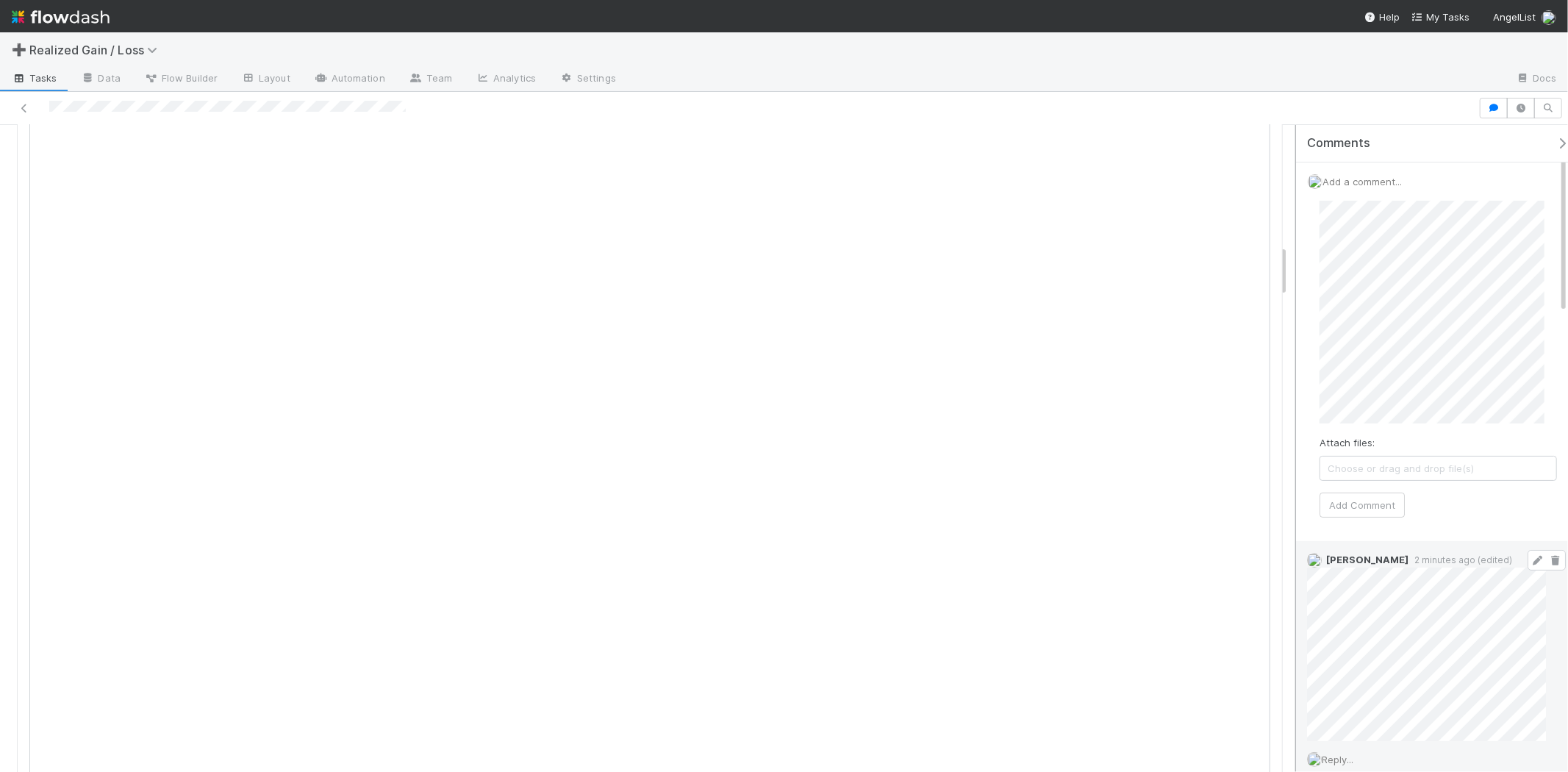
click at [1291, 324] on div "Comments Add a comment... Attach files: Choose or drag and drop file(s) Add Com…" at bounding box center [1427, 448] width 280 height 647
click at [1366, 501] on button "Add Comment" at bounding box center [1361, 505] width 85 height 25
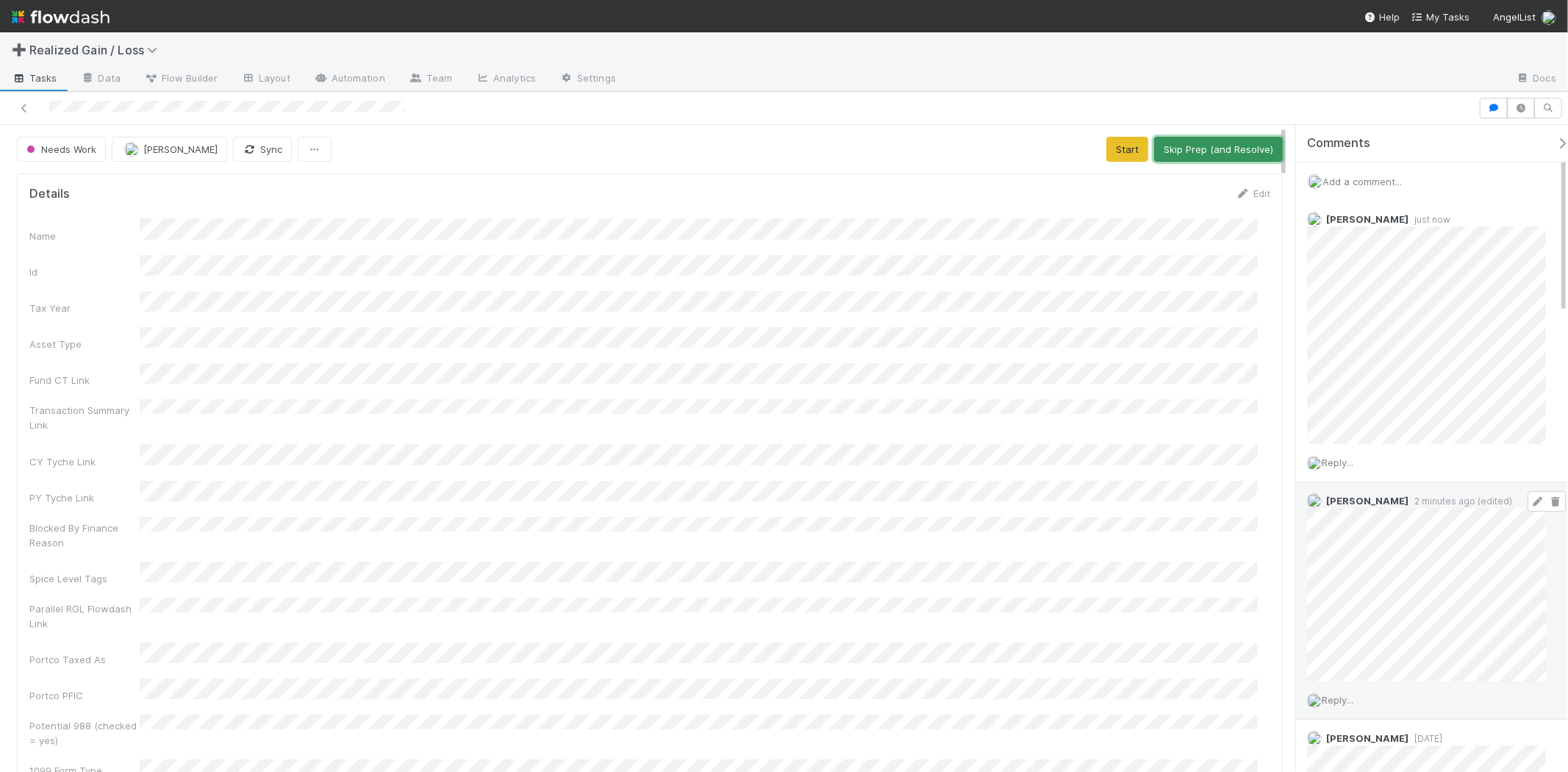
click at [1191, 156] on button "Skip Prep (and Resolve)" at bounding box center [1217, 149] width 128 height 25
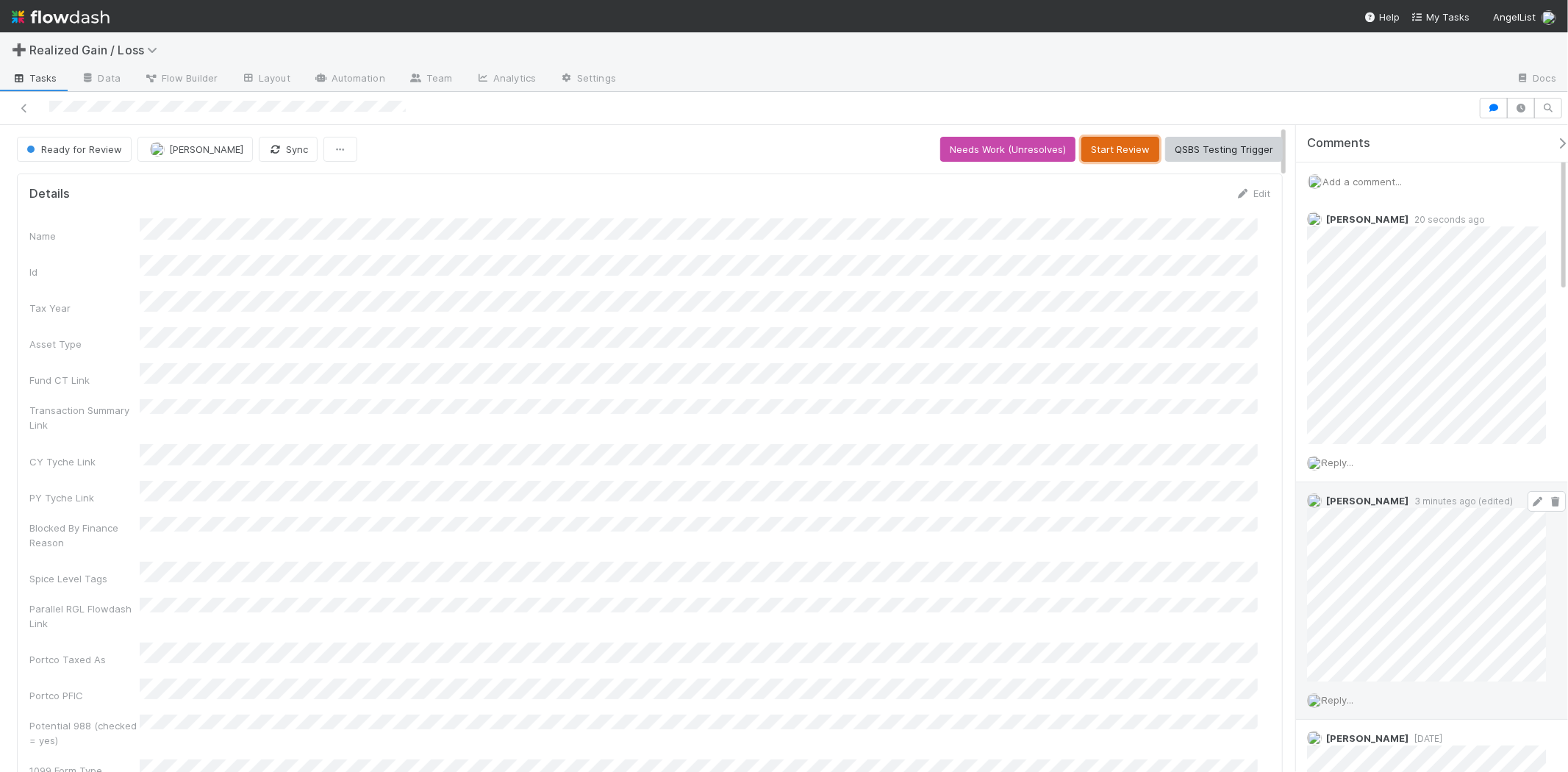
click at [1140, 145] on button "Start Review" at bounding box center [1119, 149] width 78 height 25
click at [1194, 154] on button "Mark Reviewed (Done)" at bounding box center [1221, 149] width 124 height 25
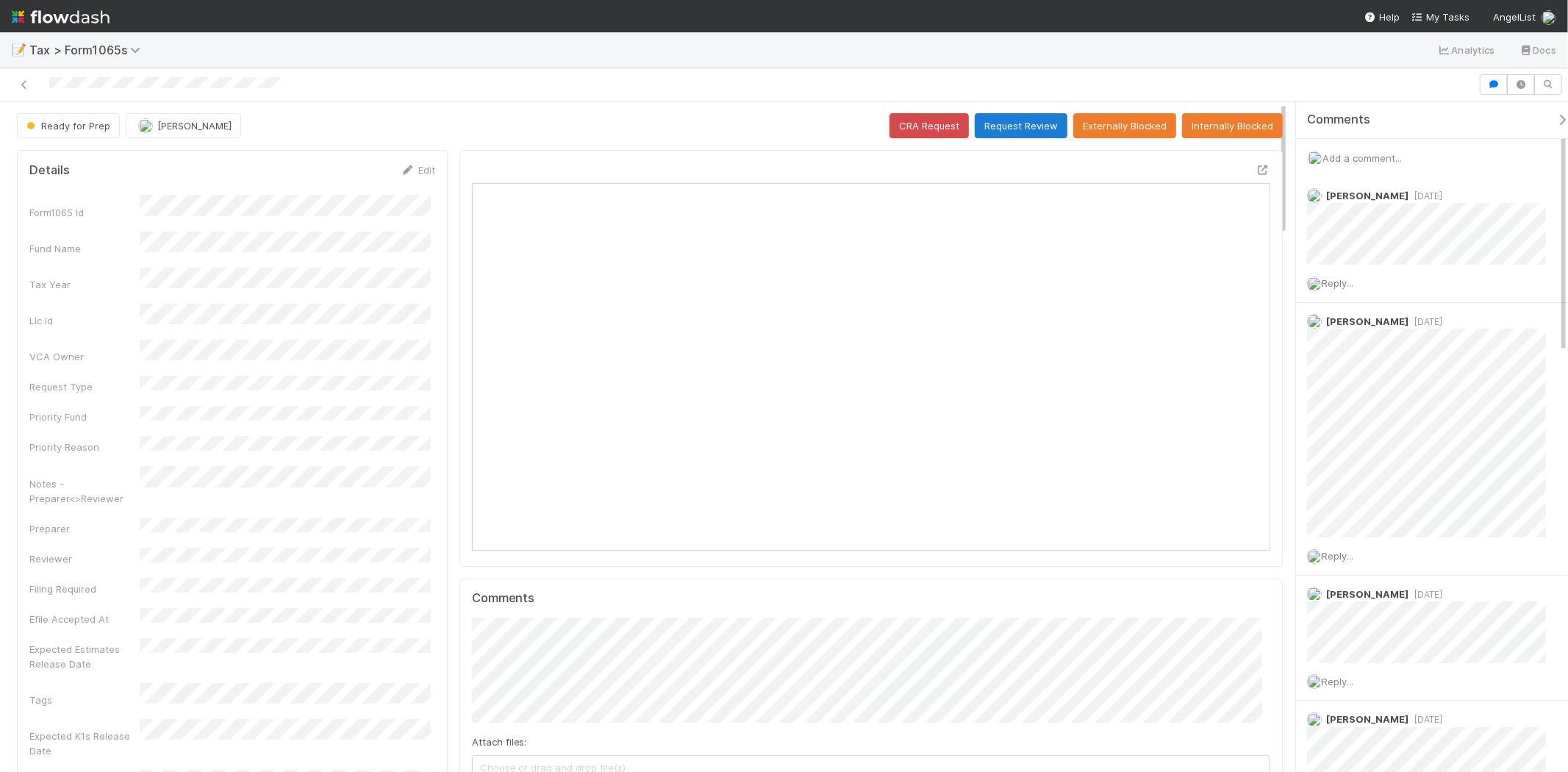
scroll to position [287, 388]
click at [1034, 137] on button "Request Review" at bounding box center [1021, 126] width 92 height 25
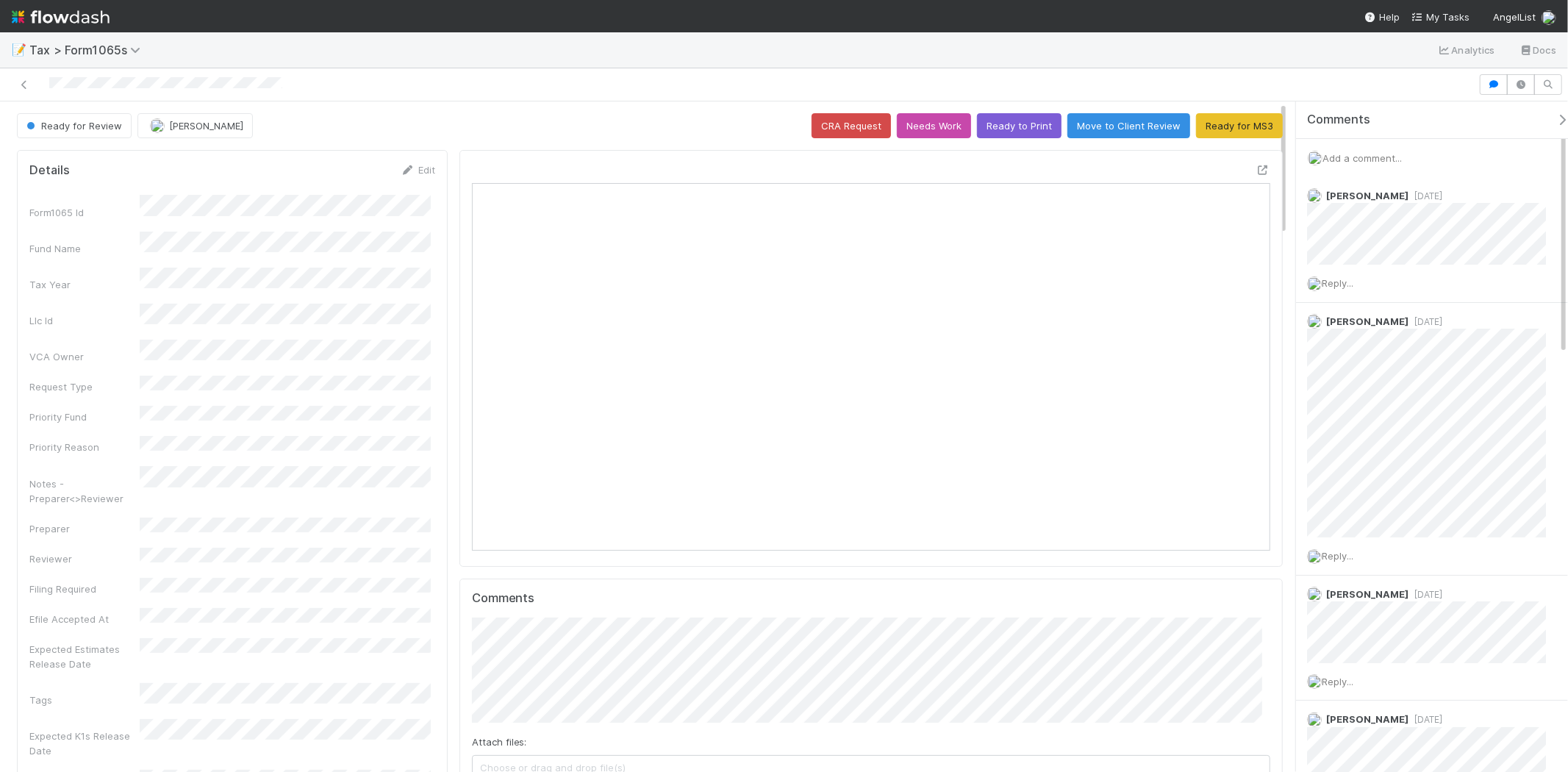
click at [1356, 163] on span "Add a comment..." at bounding box center [1362, 158] width 79 height 12
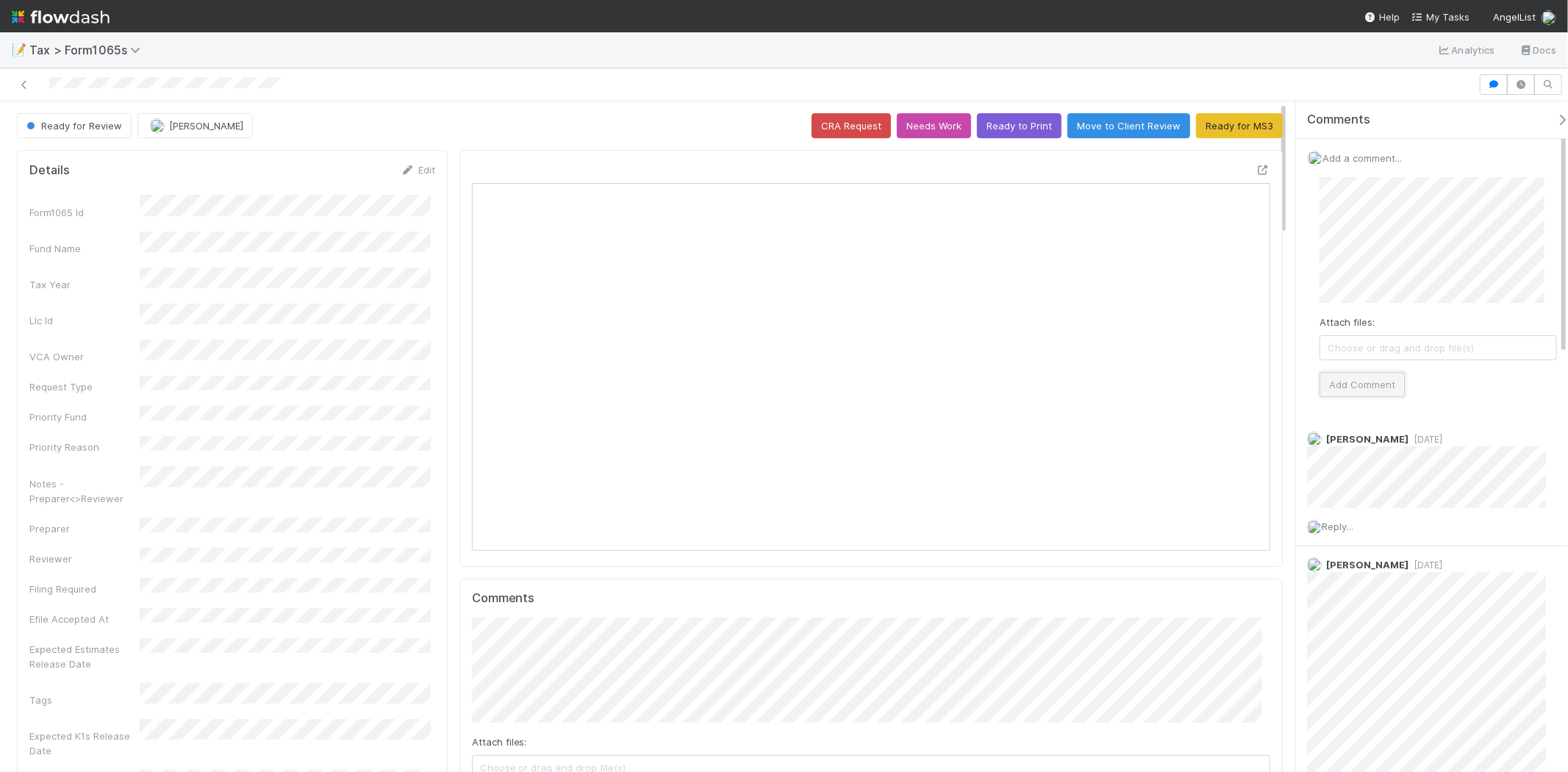
click at [1392, 375] on button "Add Comment" at bounding box center [1361, 384] width 85 height 25
